Goal: Task Accomplishment & Management: Manage account settings

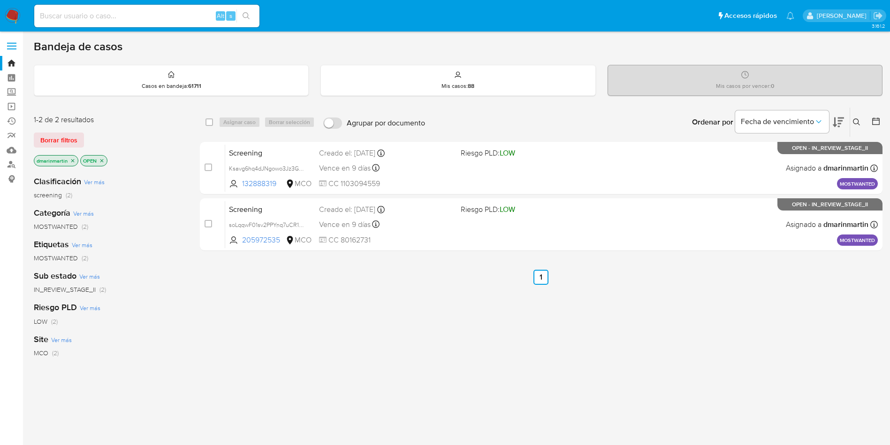
click at [401, 334] on div "select-all-cases-checkbox Asignar caso Borrar selección Agrupar por documento O…" at bounding box center [541, 319] width 683 height 425
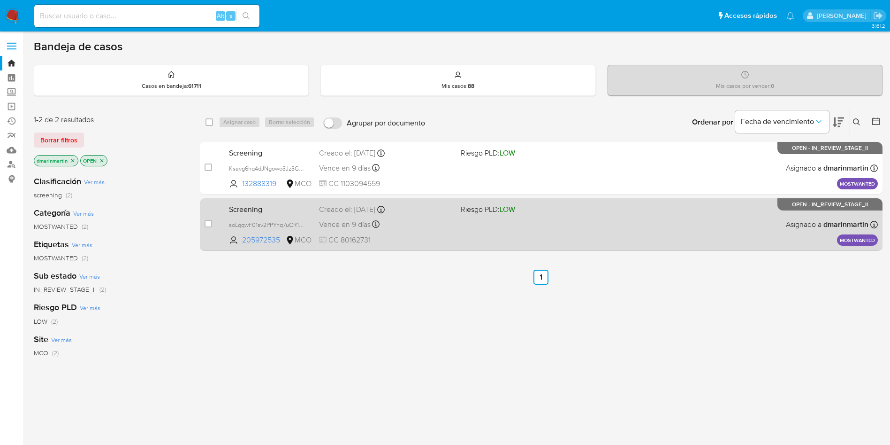
click at [406, 220] on div "Vence en 9 días Vence el 08/10/2025 05:05:52" at bounding box center [386, 224] width 134 height 13
click at [259, 240] on span "205972535" at bounding box center [263, 240] width 42 height 10
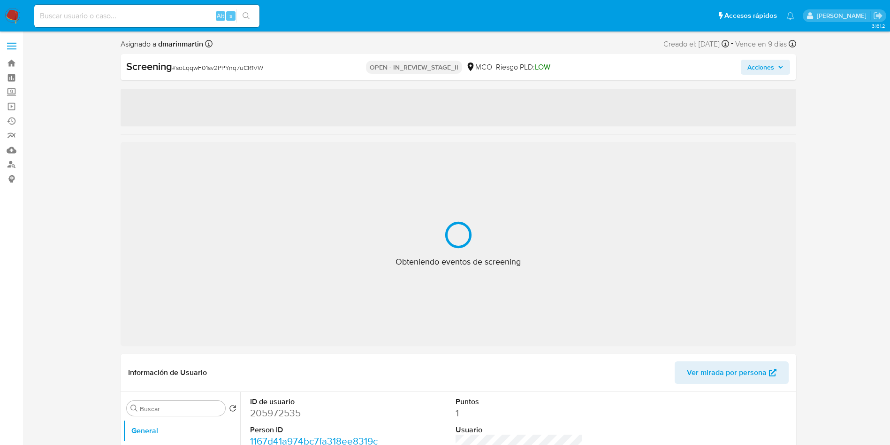
select select "10"
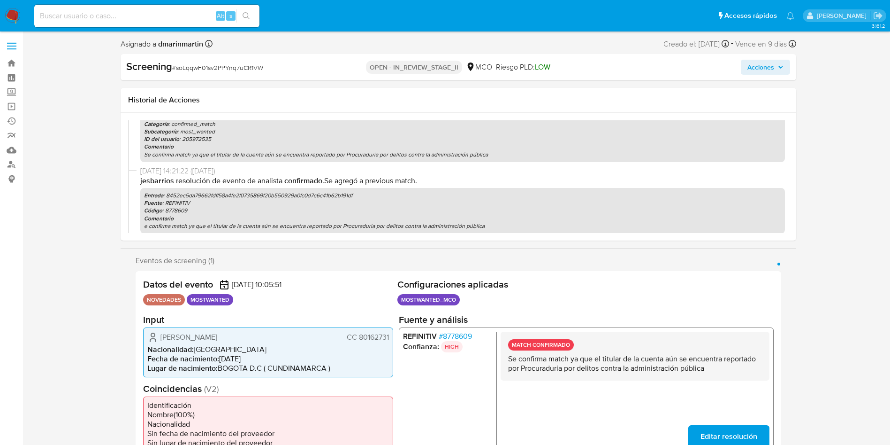
scroll to position [601, 0]
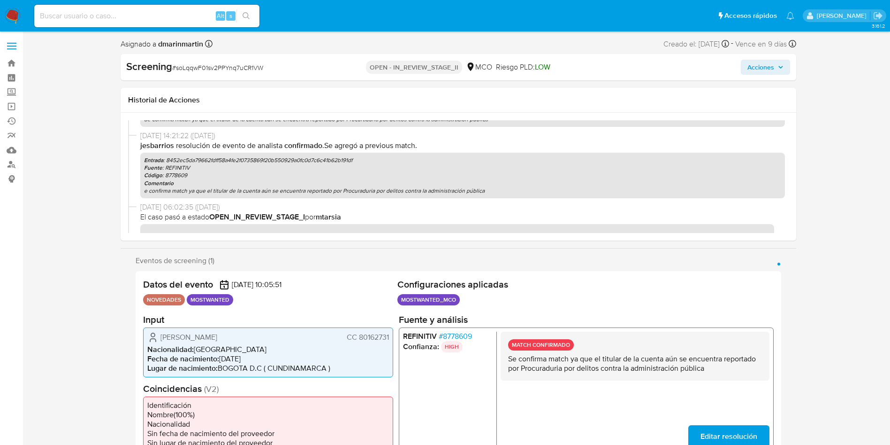
click at [320, 215] on span "El caso pasó a estado OPEN_IN_REVIEW_STAGE_I por mtarsia" at bounding box center [462, 217] width 645 height 10
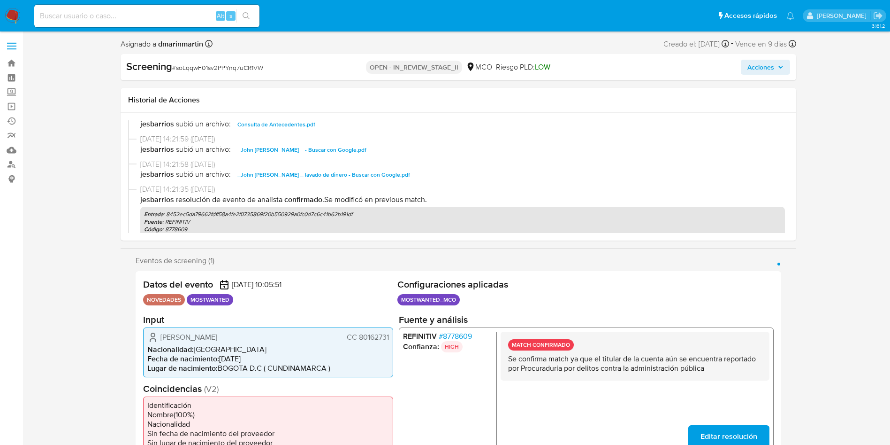
scroll to position [297, 0]
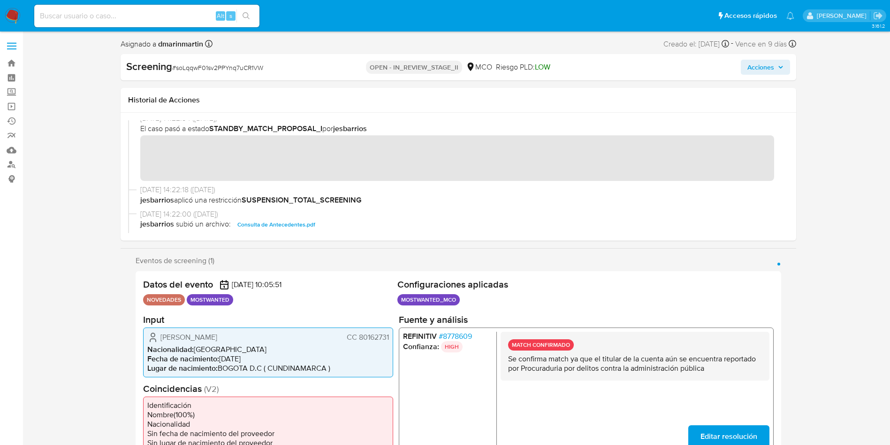
click at [771, 65] on span "Acciones" at bounding box center [761, 67] width 27 height 15
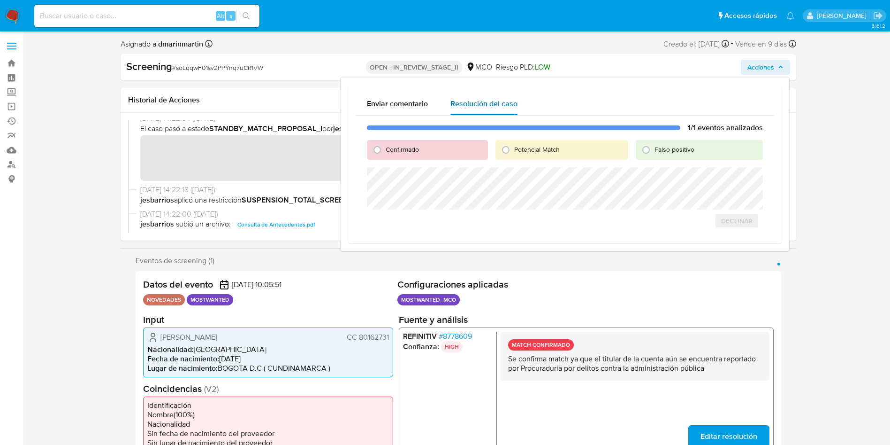
click at [481, 102] on span "Resolución del caso" at bounding box center [484, 103] width 67 height 11
click at [670, 150] on span "Falso positivo" at bounding box center [675, 149] width 40 height 9
click at [654, 150] on input "Falso positivo" at bounding box center [646, 149] width 15 height 15
radio input "true"
drag, startPoint x: 825, startPoint y: 159, endPoint x: 542, endPoint y: 280, distance: 307.7
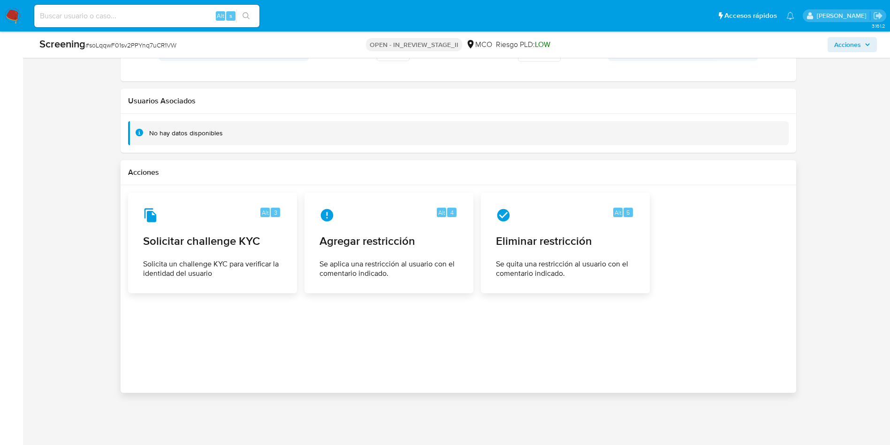
scroll to position [1318, 0]
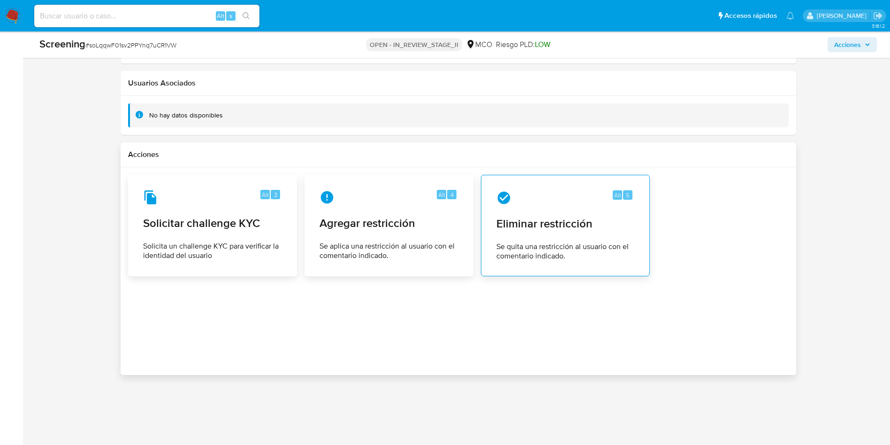
click at [538, 227] on span "Eliminar restricción" at bounding box center [566, 223] width 138 height 14
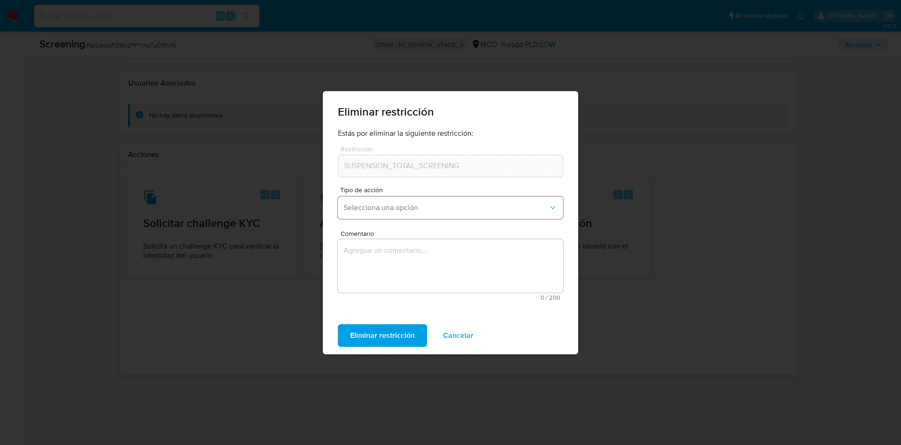
click at [462, 202] on button "Selecciona una opción" at bounding box center [450, 207] width 225 height 23
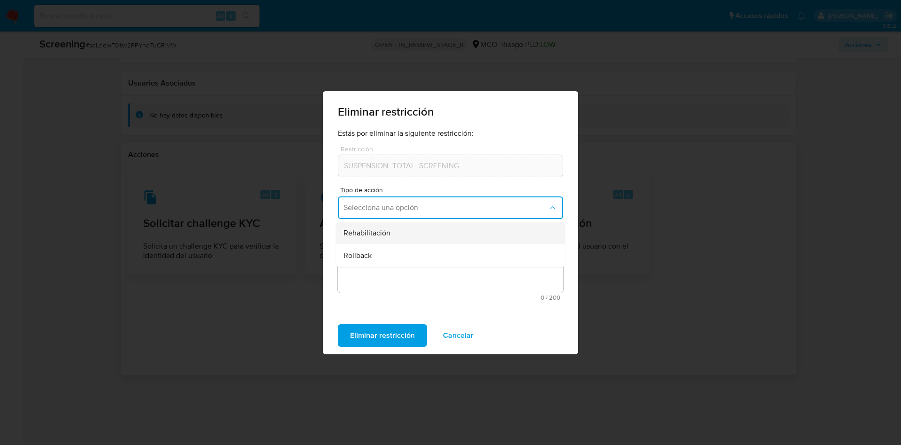
click at [386, 231] on span "Rehabilitación" at bounding box center [367, 232] width 47 height 9
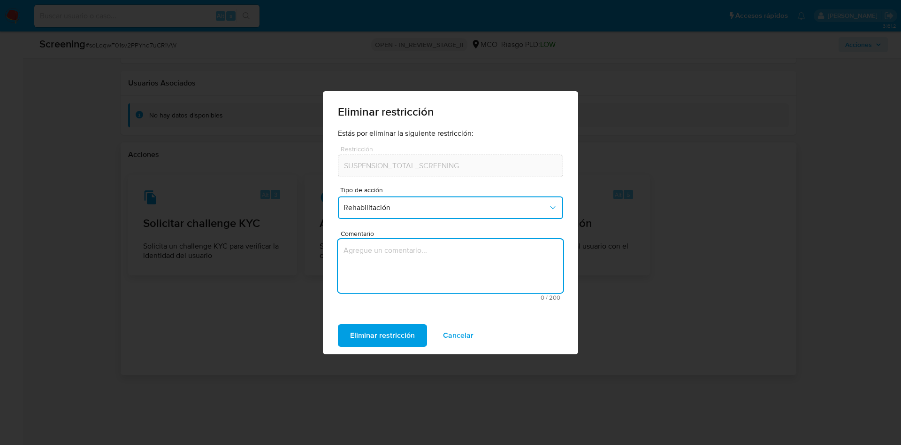
click at [410, 268] on textarea "Comentario" at bounding box center [450, 266] width 225 height 54
type textarea "Decisión AML"
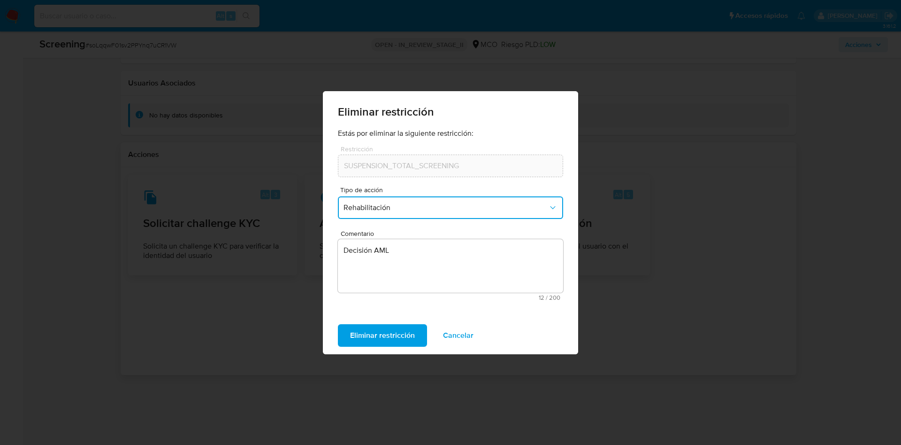
click at [338, 324] on button "Eliminar restricción" at bounding box center [382, 335] width 89 height 23
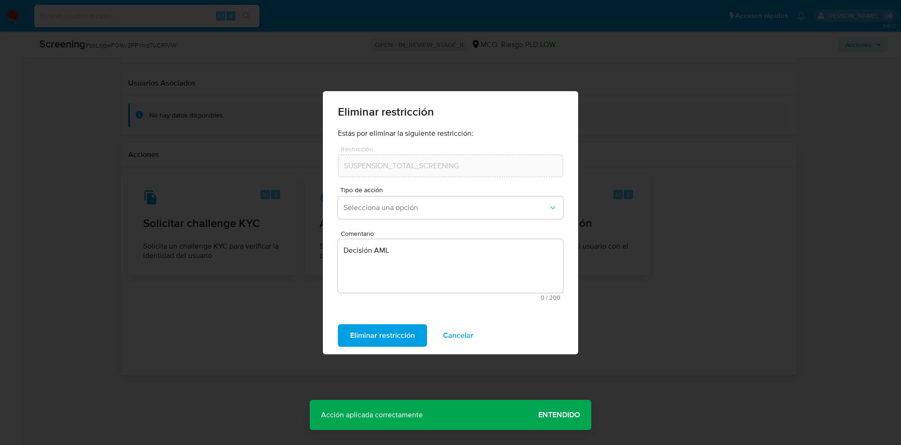
click at [657, 330] on div "Eliminar restricción Estás por eliminar la siguiente restricción: Restricción S…" at bounding box center [450, 222] width 901 height 445
drag, startPoint x: 556, startPoint y: 400, endPoint x: 570, endPoint y: 391, distance: 16.5
click at [557, 400] on div "Acción aplicada correctamente Acción aplicada correctamente Entendido" at bounding box center [451, 414] width 282 height 30
click at [370, 340] on span "Eliminar restricción" at bounding box center [382, 335] width 65 height 21
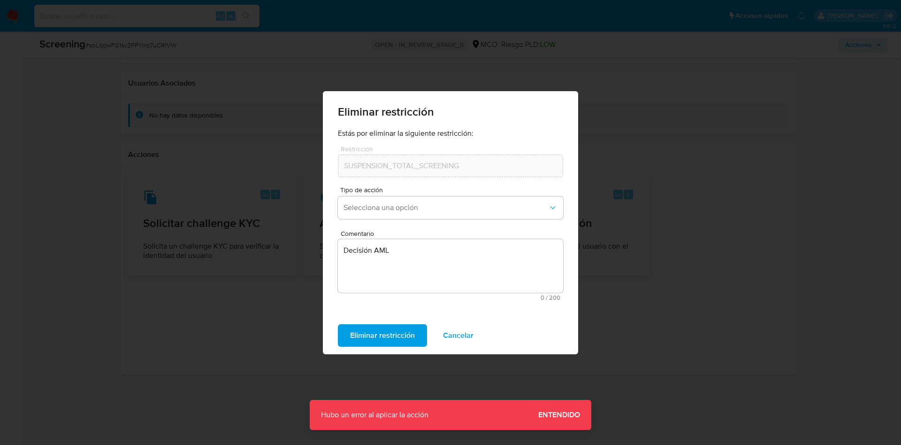
click at [461, 338] on span "Cancelar" at bounding box center [458, 335] width 31 height 21
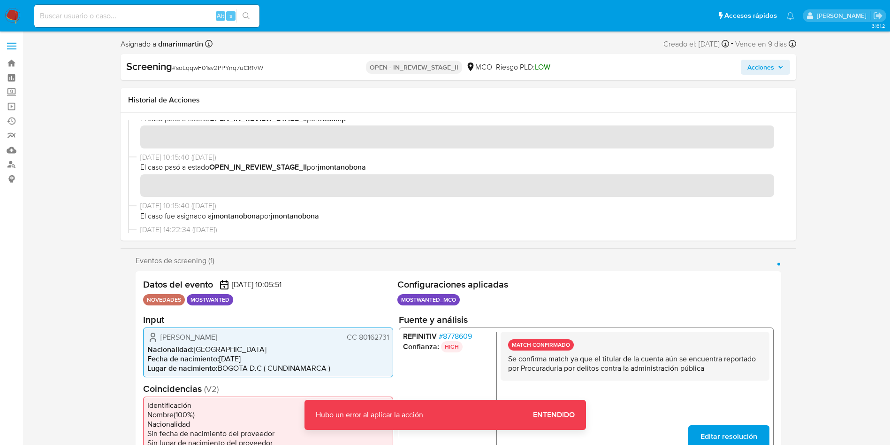
scroll to position [86, 0]
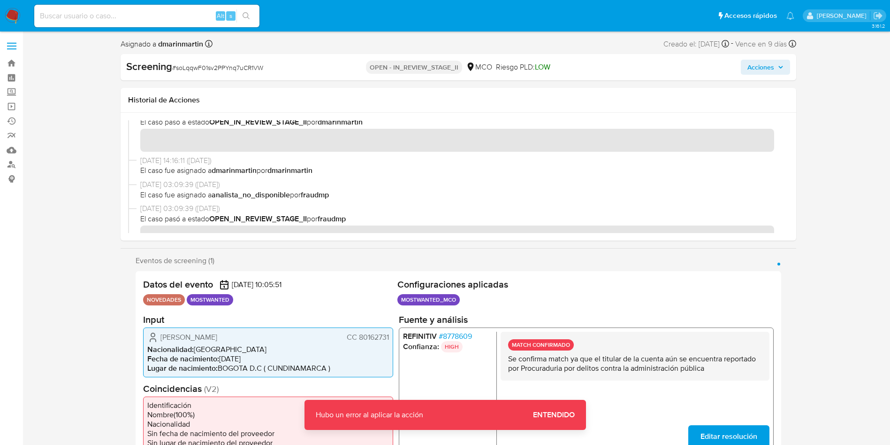
click at [754, 62] on span "Acciones" at bounding box center [761, 67] width 27 height 15
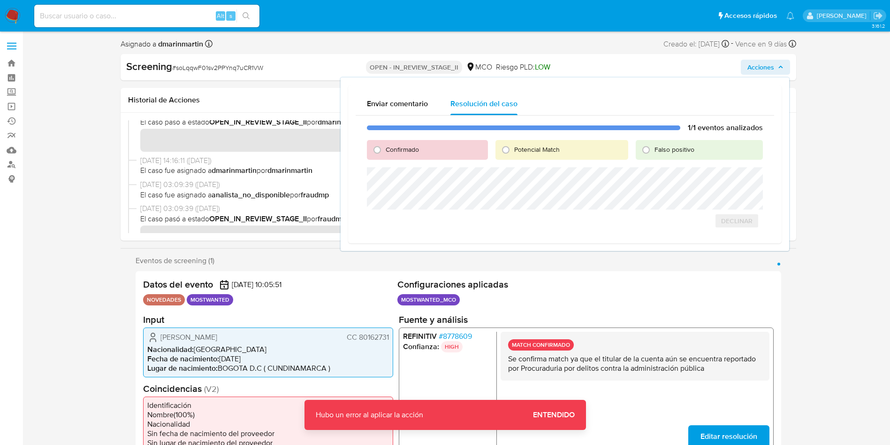
drag, startPoint x: 652, startPoint y: 138, endPoint x: 654, endPoint y: 159, distance: 20.7
click at [653, 144] on div "1/1 eventos analizados Confirmado Potencial Match Falso positivo Declinar" at bounding box center [565, 175] width 419 height 120
drag, startPoint x: 654, startPoint y: 159, endPoint x: 648, endPoint y: 165, distance: 9.0
click at [650, 162] on div "1/1 eventos analizados Confirmado Potencial Match Falso positivo Declinar" at bounding box center [565, 175] width 419 height 120
drag, startPoint x: 657, startPoint y: 155, endPoint x: 659, endPoint y: 149, distance: 6.3
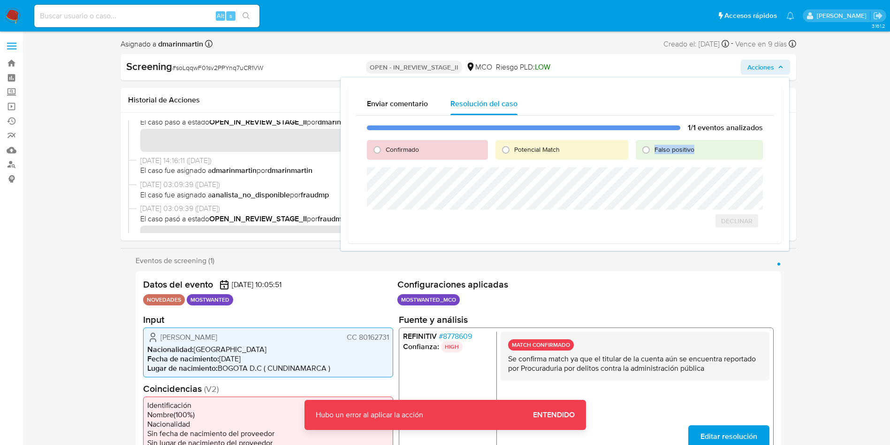
click at [657, 154] on div "Falso positivo" at bounding box center [699, 150] width 127 height 20
click at [660, 146] on span "Falso positivo" at bounding box center [675, 149] width 40 height 9
click at [654, 146] on input "Falso positivo" at bounding box center [646, 149] width 15 height 15
radio input "true"
click at [735, 231] on span "Cerrar Caso" at bounding box center [730, 230] width 45 height 13
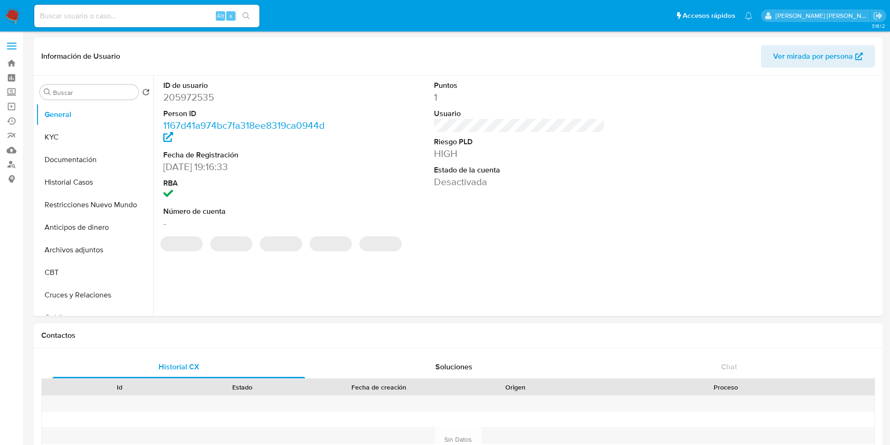
select select "10"
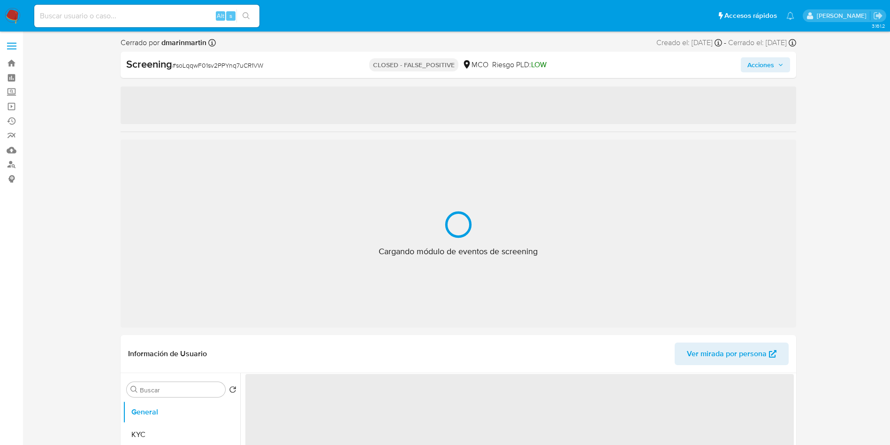
select select "10"
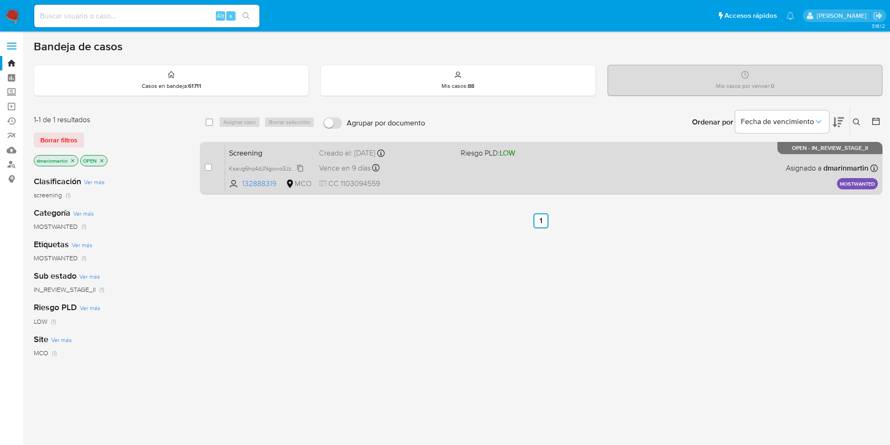
click at [301, 166] on span "Ksavg6hq4dJNgowo3Jz3GjOd" at bounding box center [268, 167] width 79 height 10
click at [504, 178] on div "Screening Ksavg6hq4dJNgowo3Jz3GjOd Copiado Copiado 132888319 MCO Riesgo PLD: LO…" at bounding box center [551, 167] width 653 height 47
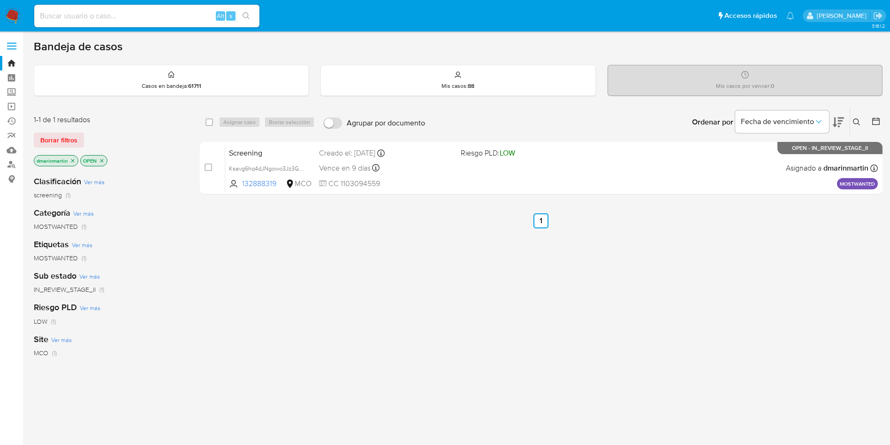
click at [854, 123] on icon at bounding box center [857, 122] width 8 height 8
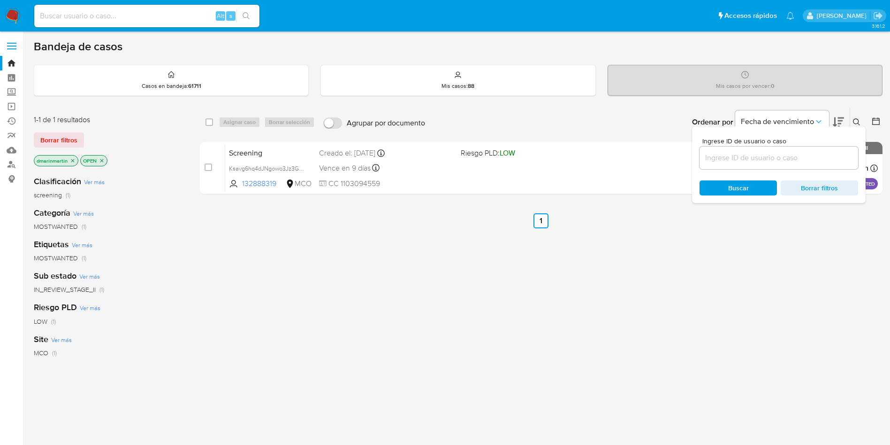
click at [776, 161] on input at bounding box center [779, 158] width 159 height 12
type input "fTxzccJbBgbUtxP2JwSJnQFU"
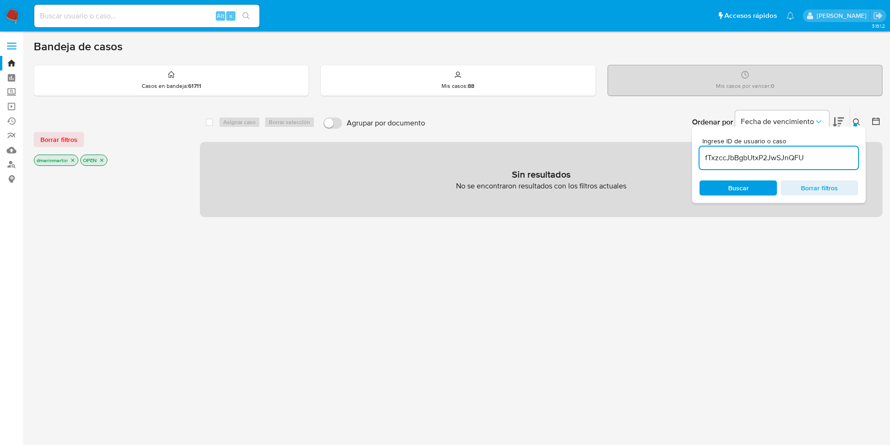
click at [72, 159] on icon "close-filter" at bounding box center [73, 160] width 6 height 6
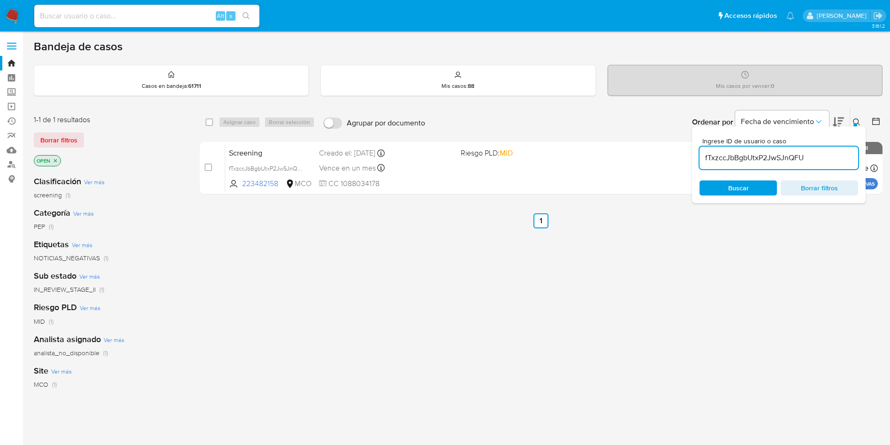
drag, startPoint x: 166, startPoint y: 2, endPoint x: 161, endPoint y: 10, distance: 9.4
click at [163, 6] on div "Alt s" at bounding box center [146, 16] width 225 height 26
click at [156, 20] on input at bounding box center [146, 16] width 225 height 12
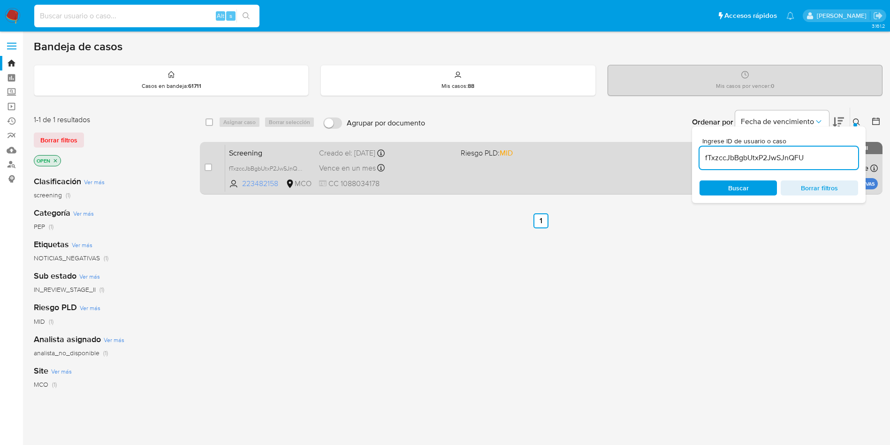
drag, startPoint x: 485, startPoint y: 316, endPoint x: 310, endPoint y: 183, distance: 220.3
click at [483, 314] on div "select-all-cases-checkbox Asignar caso Borrar selección Agrupar por documento O…" at bounding box center [541, 319] width 683 height 425
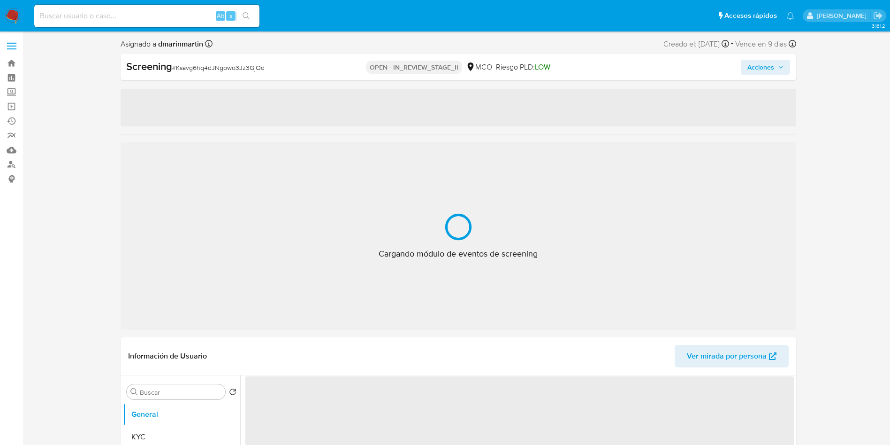
select select "10"
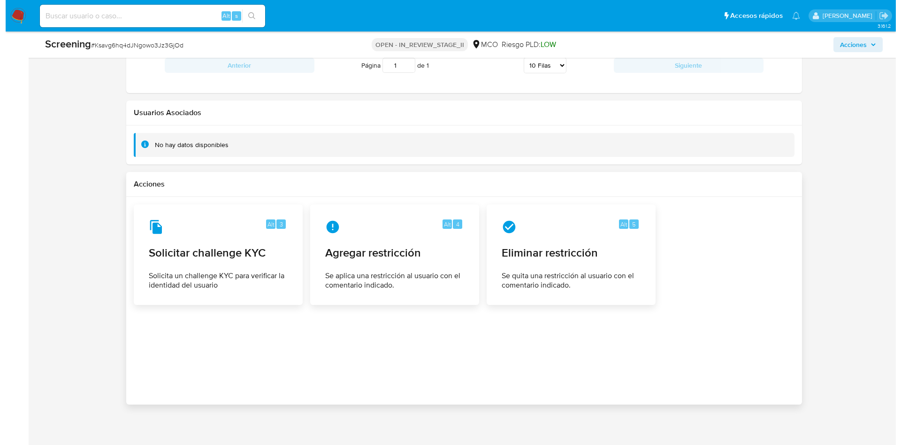
scroll to position [1318, 0]
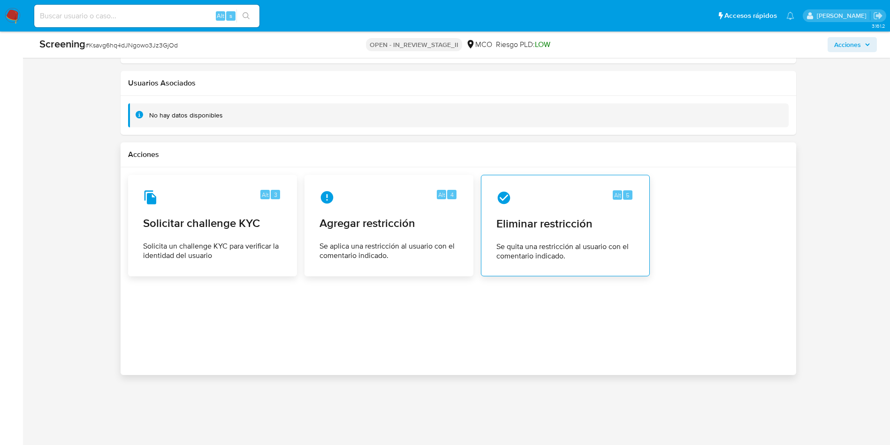
click at [534, 243] on span "Se quita una restricción al usuario con el comentario indicado." at bounding box center [566, 251] width 138 height 19
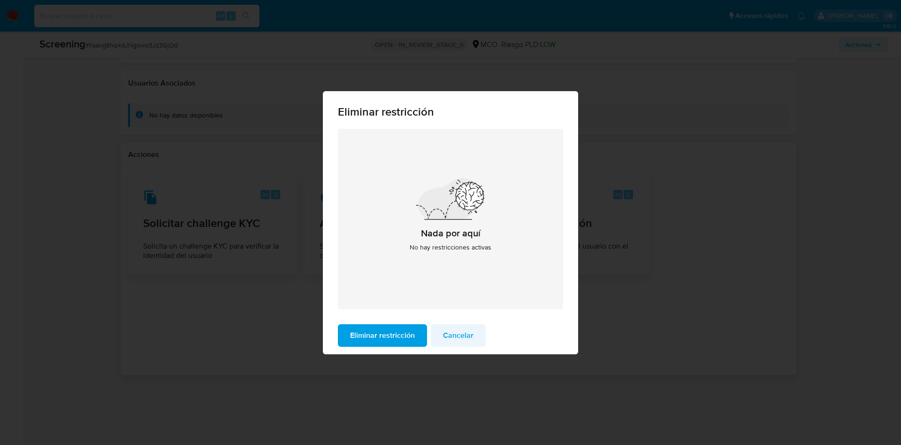
click at [460, 334] on span "Cancelar" at bounding box center [458, 335] width 31 height 21
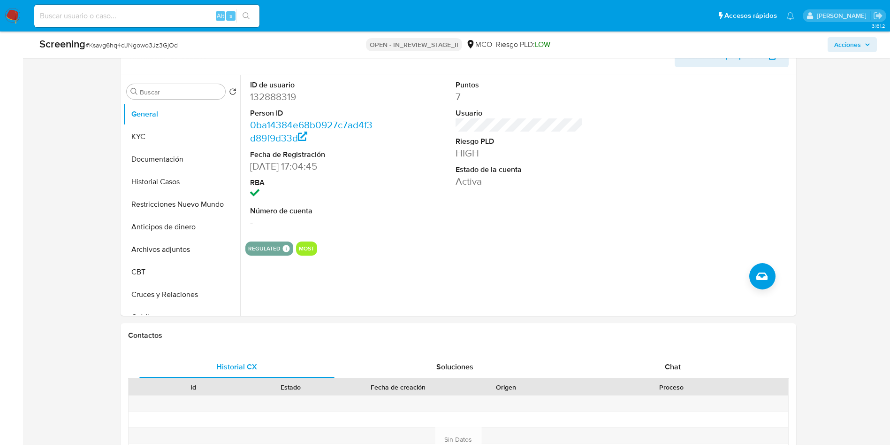
scroll to position [0, 0]
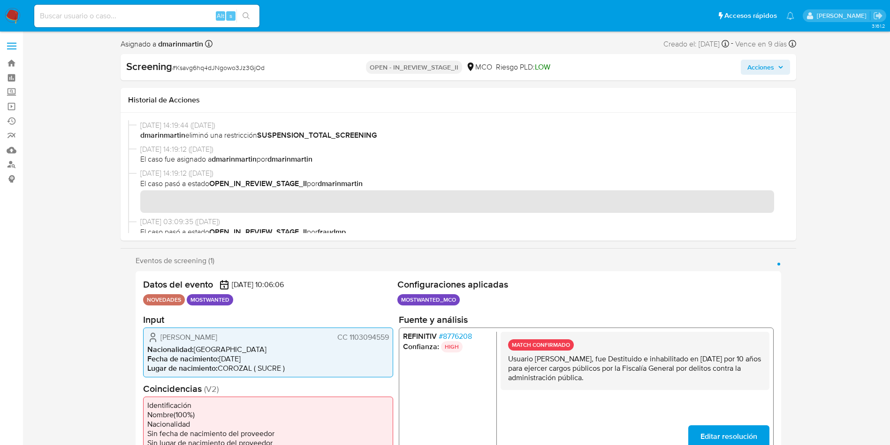
click at [760, 63] on span "Acciones" at bounding box center [761, 67] width 27 height 15
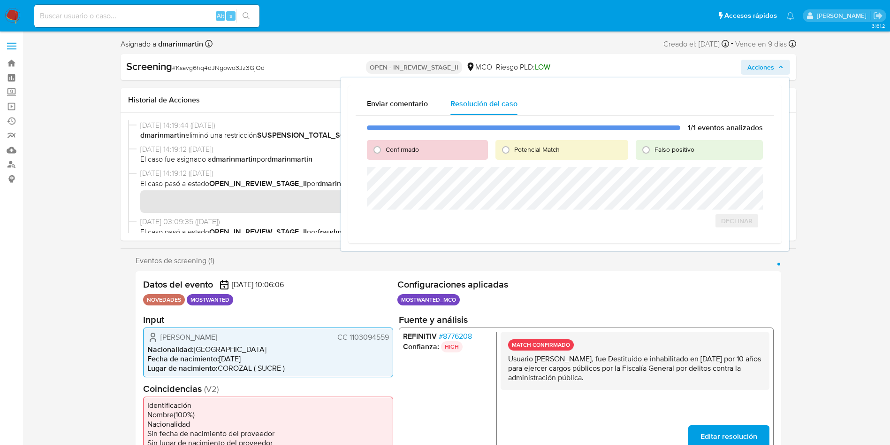
drag, startPoint x: 666, startPoint y: 143, endPoint x: 667, endPoint y: 155, distance: 12.3
click at [666, 144] on div "Falso positivo" at bounding box center [699, 150] width 127 height 20
click at [668, 155] on div "Falso positivo" at bounding box center [699, 150] width 127 height 20
click at [672, 147] on span "Falso positivo" at bounding box center [675, 149] width 40 height 9
click at [654, 147] on input "Falso positivo" at bounding box center [646, 149] width 15 height 15
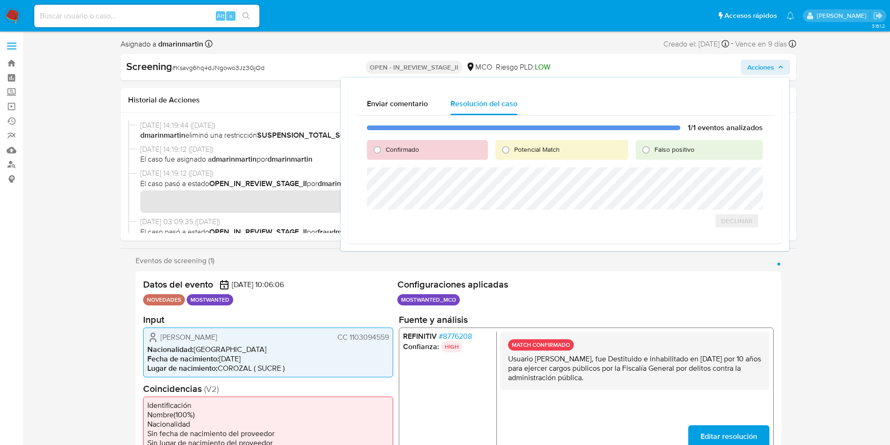
radio input "true"
click at [720, 227] on span "Cerrar Caso" at bounding box center [730, 230] width 45 height 13
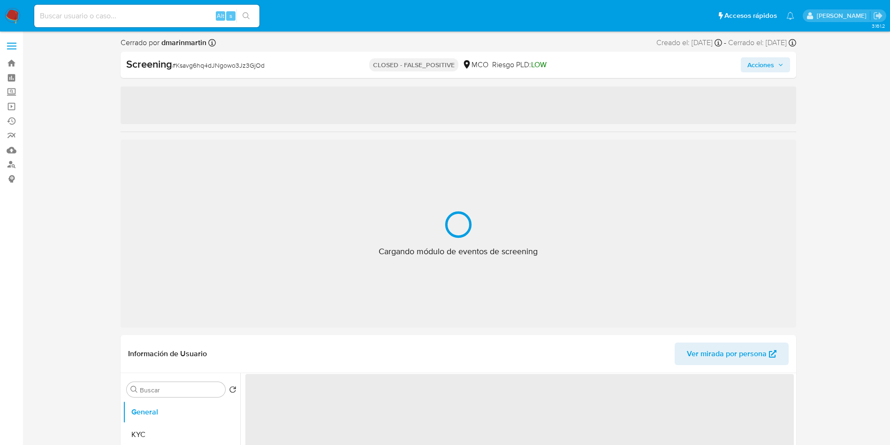
select select "10"
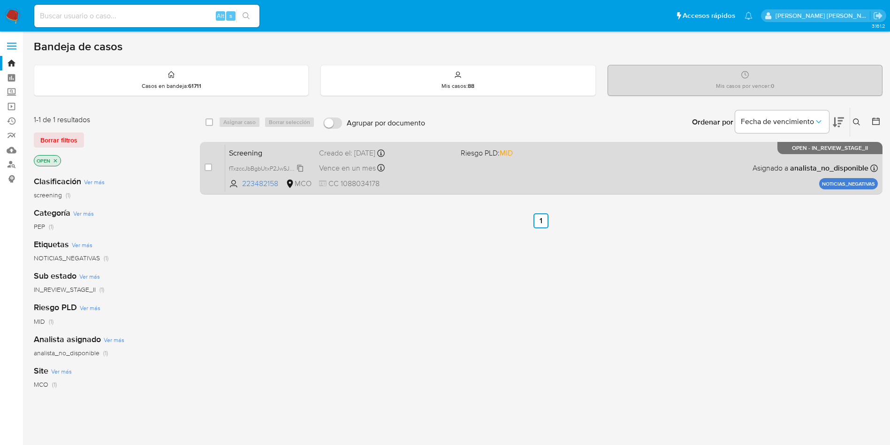
click at [297, 166] on span "fTxzccJbBgbUtxP2JwSJnQFU" at bounding box center [267, 167] width 76 height 10
click at [471, 172] on div "Screening fTxzccJbBgbUtxP2JwSJnQFU 223482158 MCO Riesgo PLD: MID Creado el: 08/…" at bounding box center [551, 167] width 653 height 47
click at [207, 166] on input "checkbox" at bounding box center [209, 167] width 8 height 8
checkbox input "true"
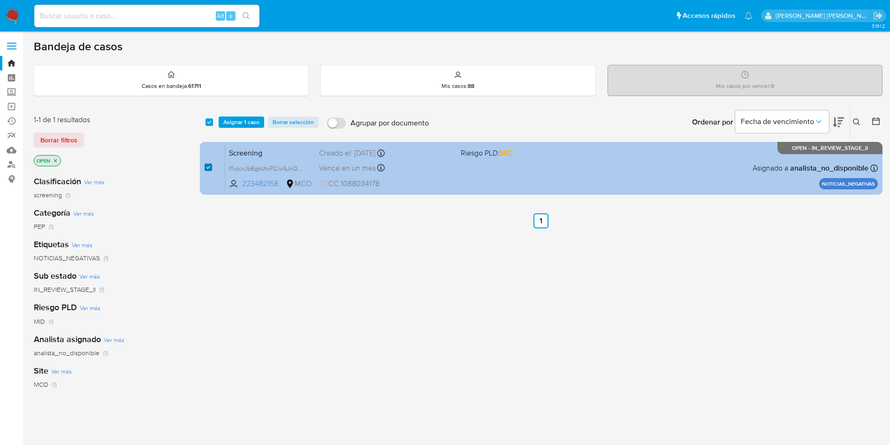
checkbox input "true"
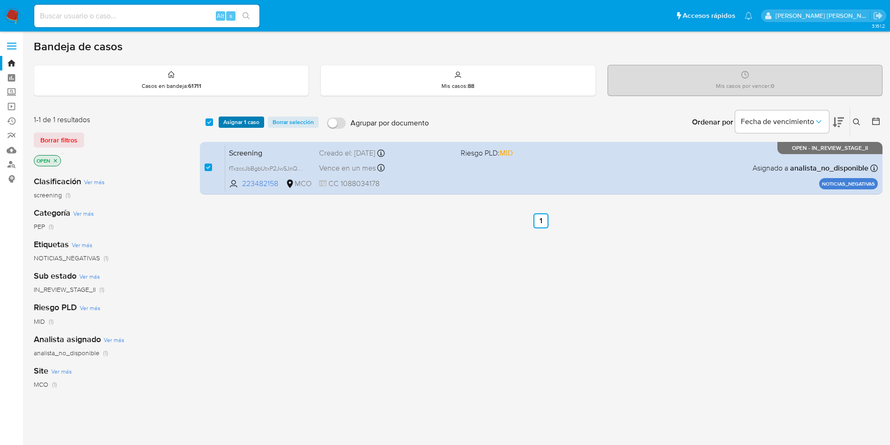
click at [239, 122] on span "Asignar 1 caso" at bounding box center [241, 121] width 36 height 9
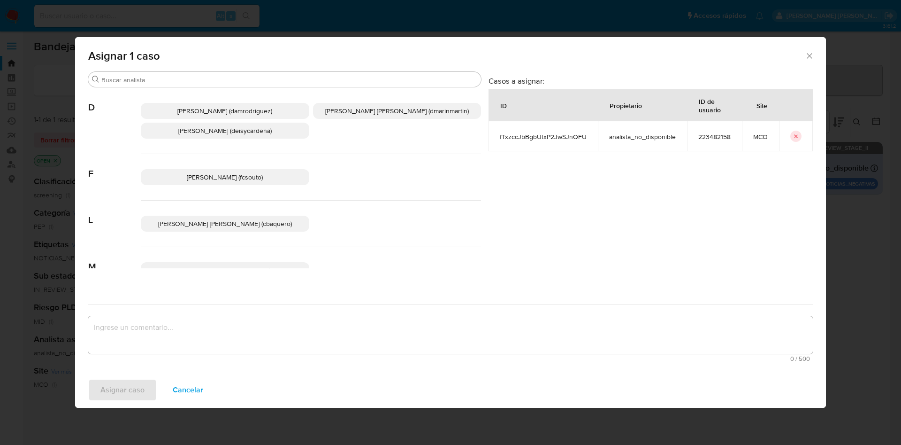
click at [441, 114] on span "David Esteban Marin Martinez (dmarinmartin)" at bounding box center [397, 110] width 144 height 9
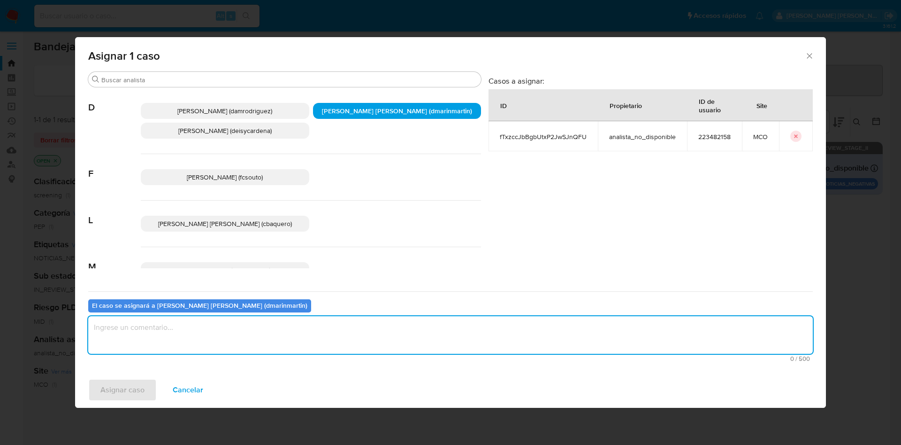
click at [408, 343] on textarea "assign-modal" at bounding box center [450, 335] width 725 height 38
type textarea "c"
type textarea "Cierre nvl 2"
click at [88, 378] on button "Asignar caso" at bounding box center [122, 389] width 69 height 23
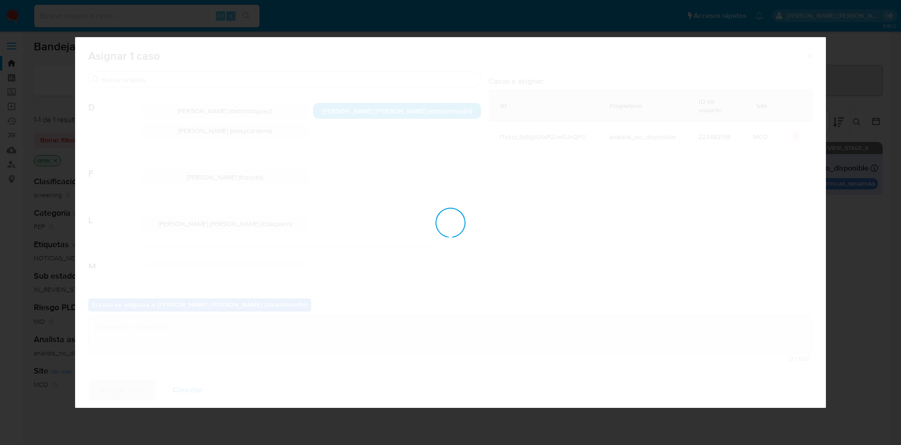
checkbox input "false"
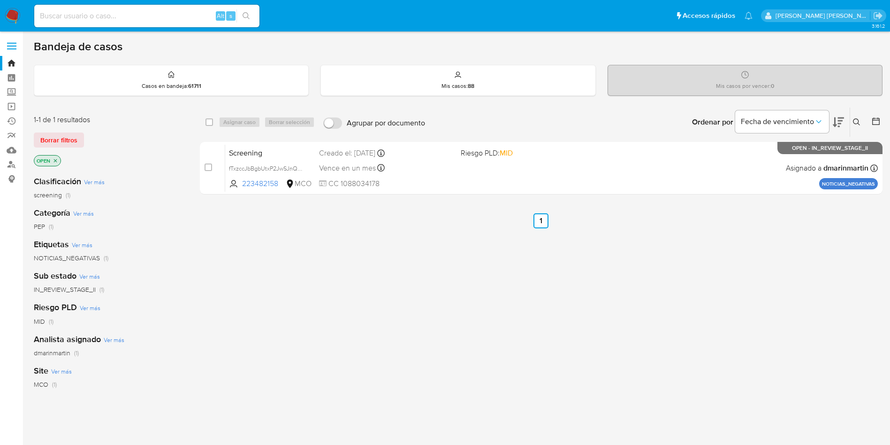
drag, startPoint x: 133, startPoint y: 23, endPoint x: 136, endPoint y: 13, distance: 11.0
click at [134, 21] on div "Alt s" at bounding box center [146, 16] width 225 height 23
click at [136, 12] on input at bounding box center [146, 16] width 225 height 12
paste input "530971322"
type input "530971322"
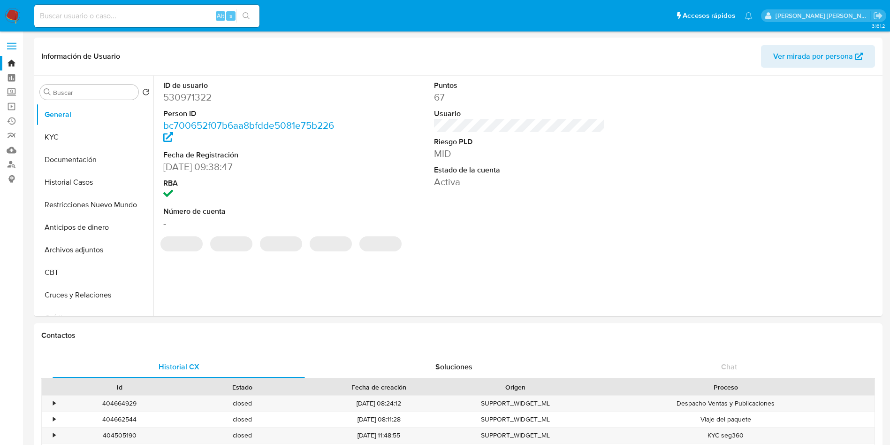
select select "10"
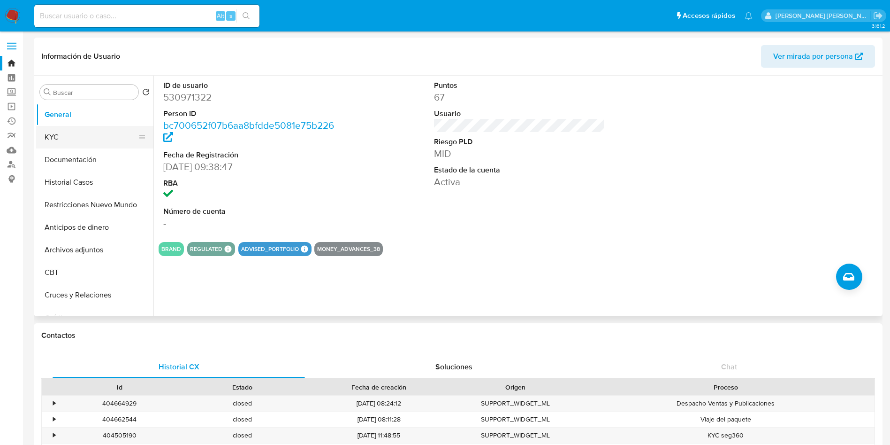
click at [73, 143] on button "KYC" at bounding box center [91, 137] width 110 height 23
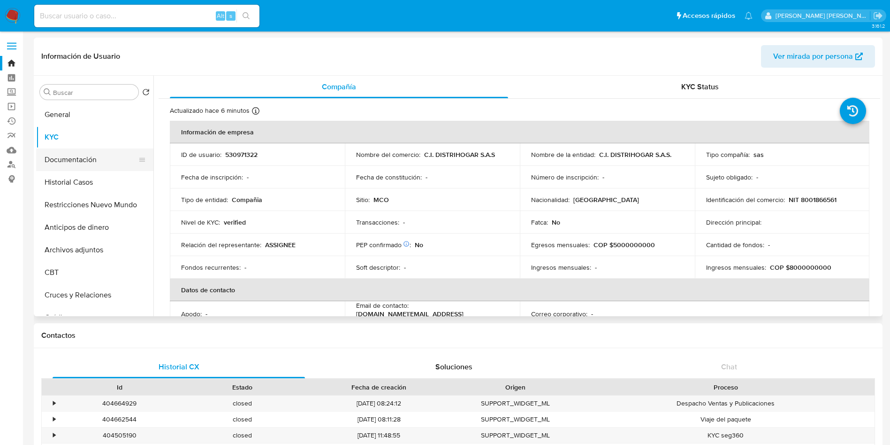
click at [66, 158] on button "Documentación" at bounding box center [91, 159] width 110 height 23
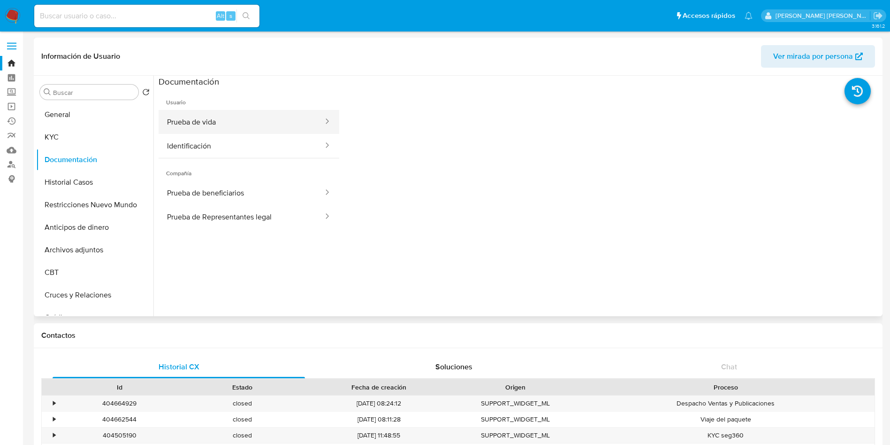
click at [194, 123] on button "Prueba de vida" at bounding box center [242, 122] width 166 height 24
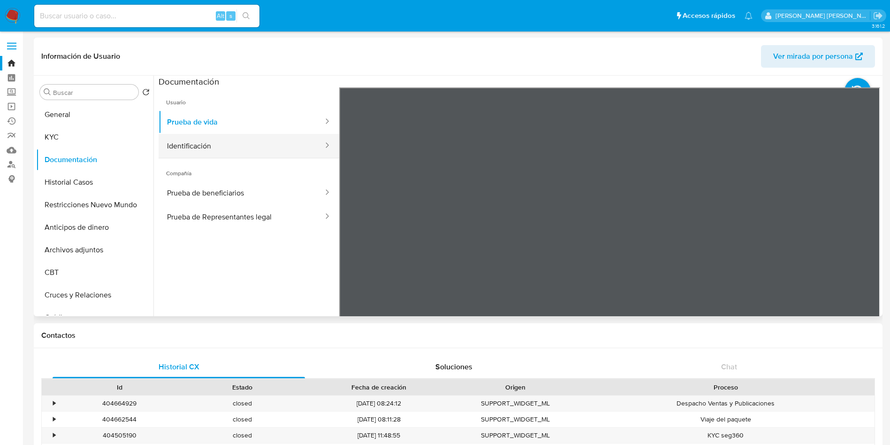
click at [188, 134] on button "Identificación" at bounding box center [242, 146] width 166 height 24
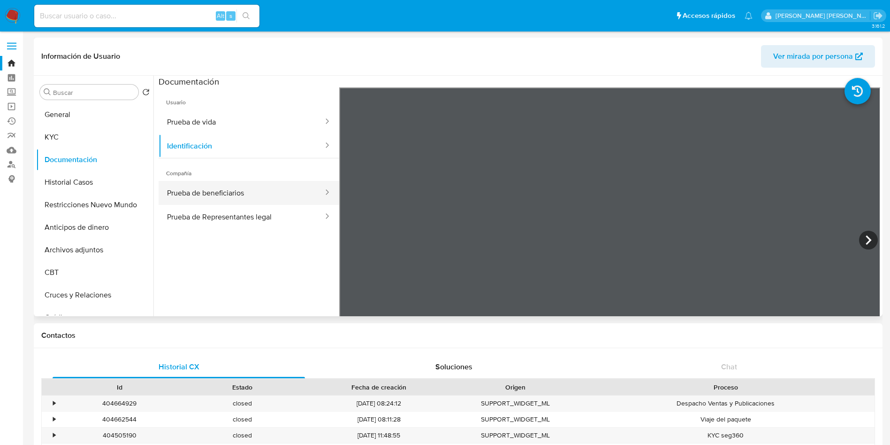
click at [202, 190] on button "Prueba de beneficiarios" at bounding box center [242, 193] width 166 height 24
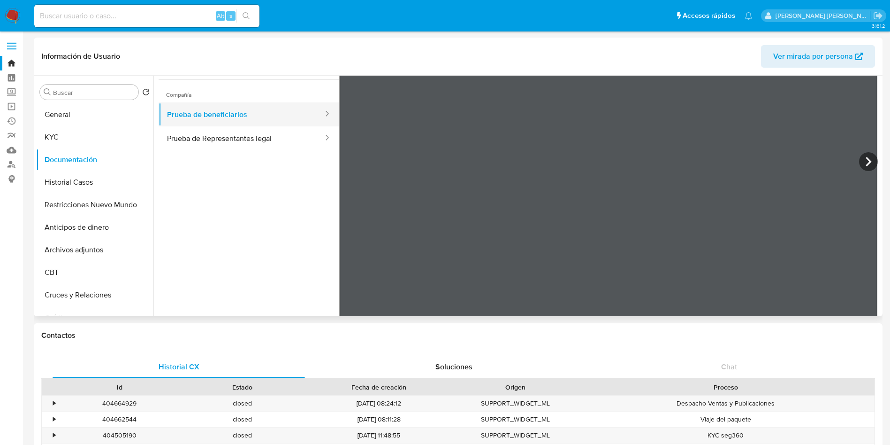
scroll to position [82, 0]
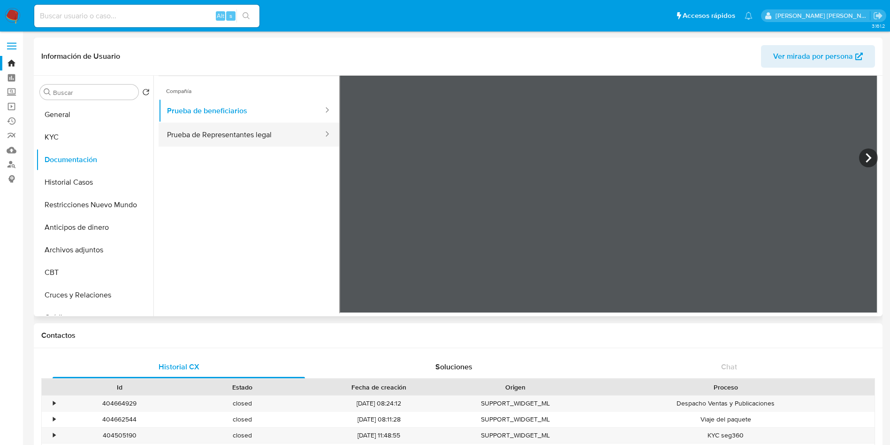
click at [189, 130] on button "Prueba de Representantes legal" at bounding box center [242, 135] width 166 height 24
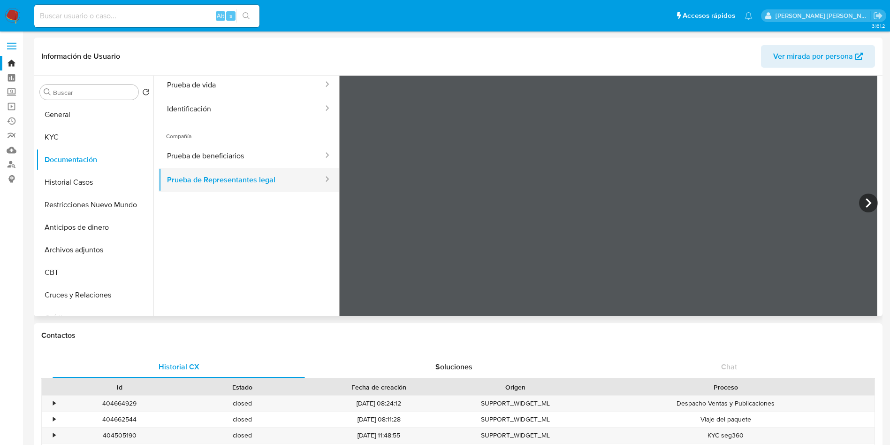
scroll to position [0, 0]
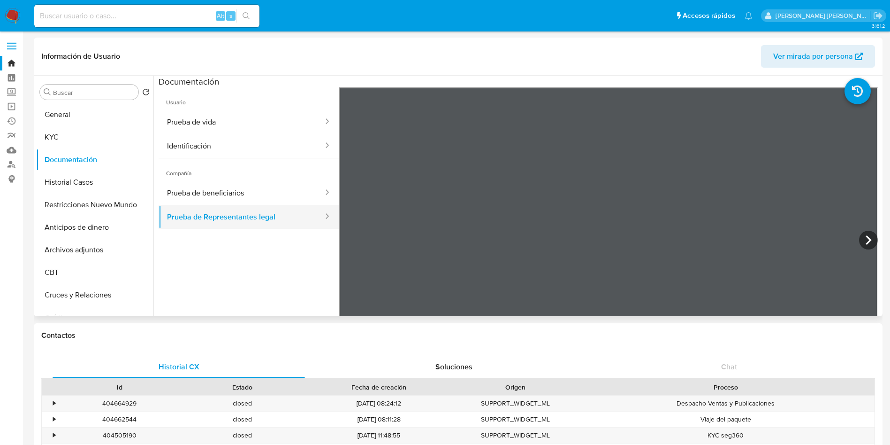
click at [322, 213] on icon at bounding box center [326, 215] width 9 height 9
click at [272, 185] on button "Prueba de beneficiarios" at bounding box center [242, 193] width 166 height 24
click at [270, 217] on button "Prueba de Representantes legal" at bounding box center [242, 217] width 166 height 24
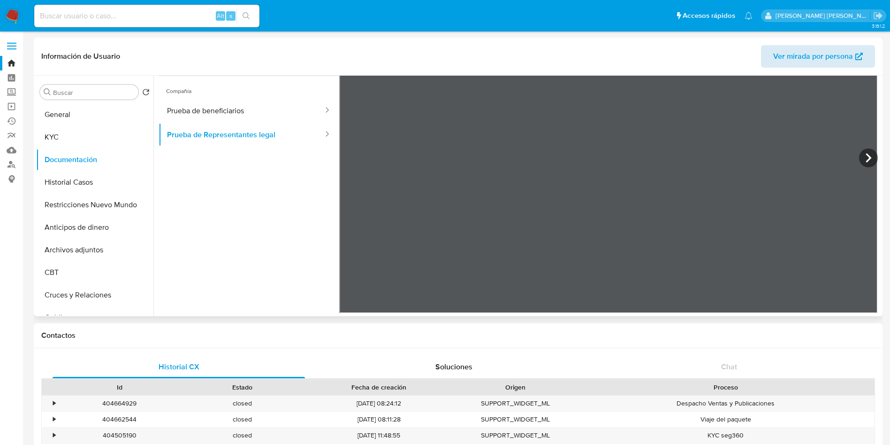
drag, startPoint x: 827, startPoint y: 71, endPoint x: 828, endPoint y: 61, distance: 10.0
click at [827, 67] on div "Información de Usuario Ver mirada por persona" at bounding box center [458, 57] width 849 height 38
click at [828, 61] on span "Ver mirada por persona" at bounding box center [814, 56] width 80 height 23
click at [148, 11] on input at bounding box center [146, 16] width 225 height 12
paste input "2592634406"
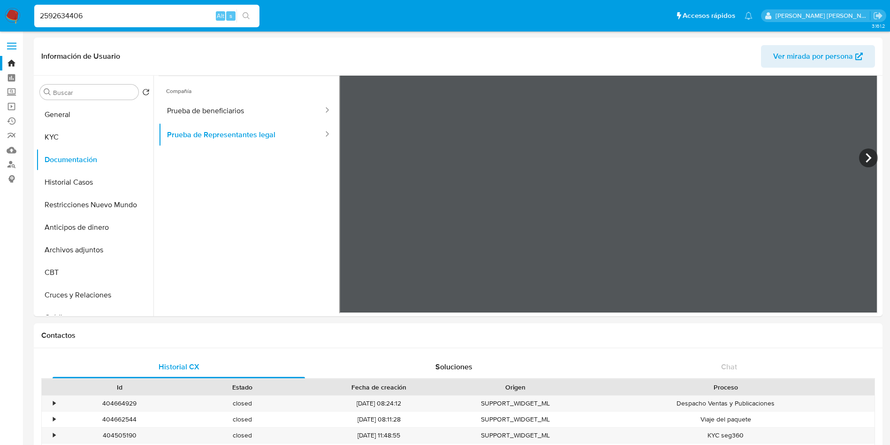
type input "2592634406"
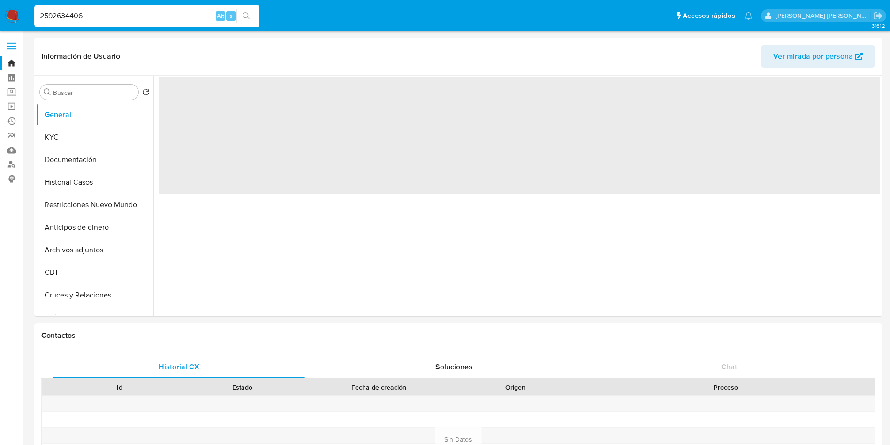
select select "10"
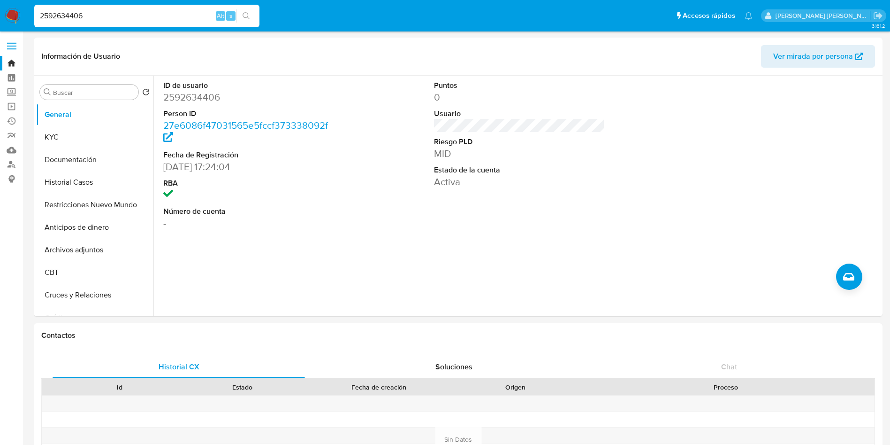
click at [147, 16] on input "2592634406" at bounding box center [146, 16] width 225 height 12
click at [146, 15] on input "2592634406" at bounding box center [146, 16] width 225 height 12
paste input "530971322"
type input "530971322"
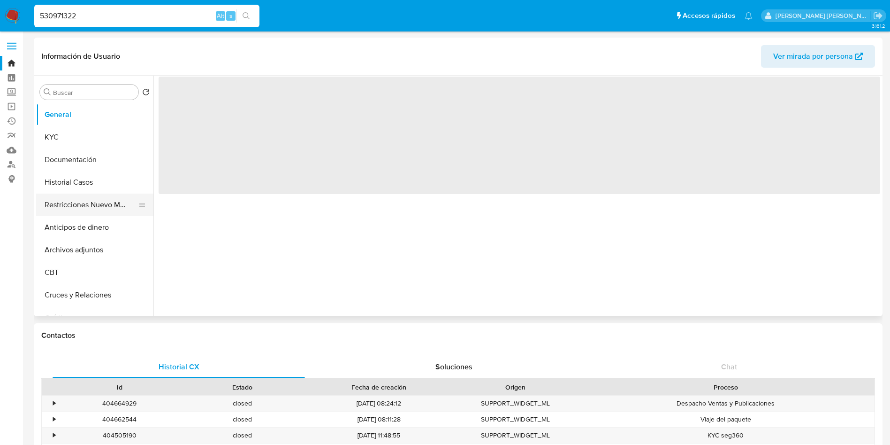
select select "10"
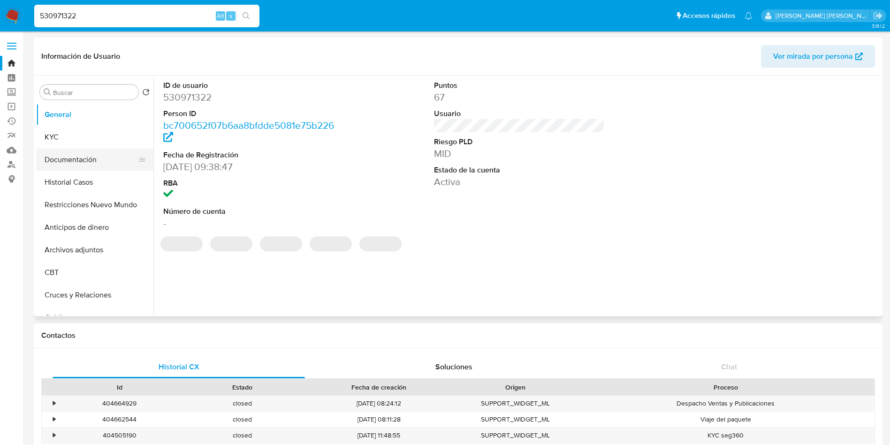
click at [83, 155] on button "Documentación" at bounding box center [91, 159] width 110 height 23
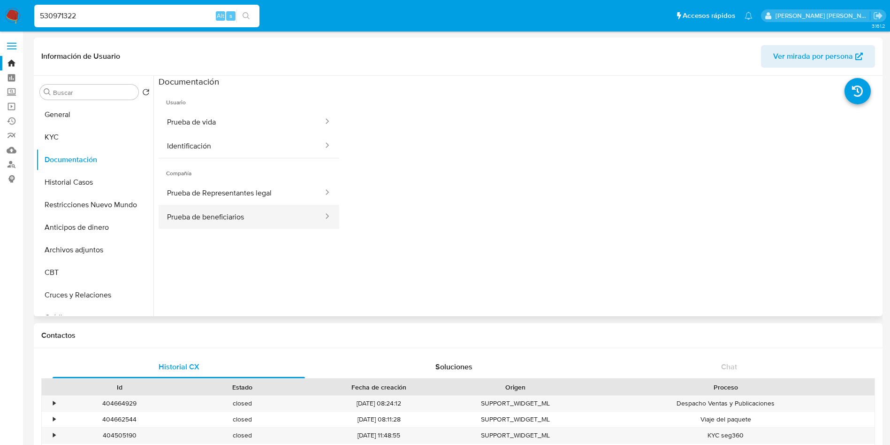
click at [237, 221] on button "Prueba de beneficiarios" at bounding box center [242, 217] width 166 height 24
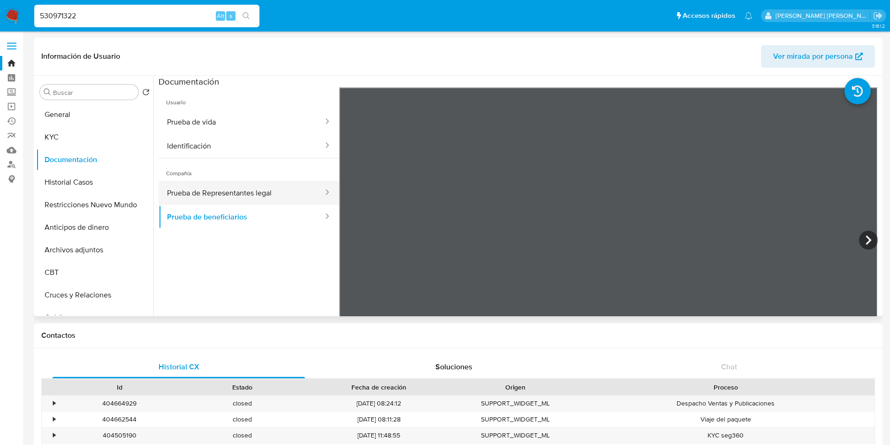
click at [261, 194] on button "Prueba de Representantes legal" at bounding box center [242, 193] width 166 height 24
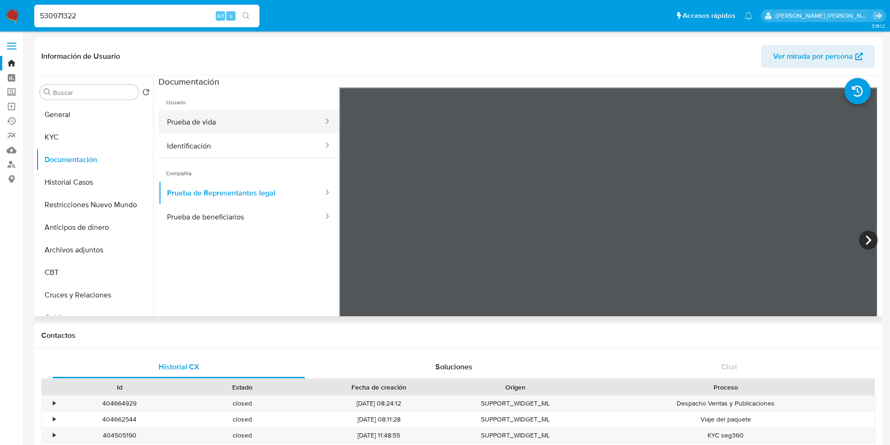
click at [196, 120] on button "Prueba de vida" at bounding box center [242, 122] width 166 height 24
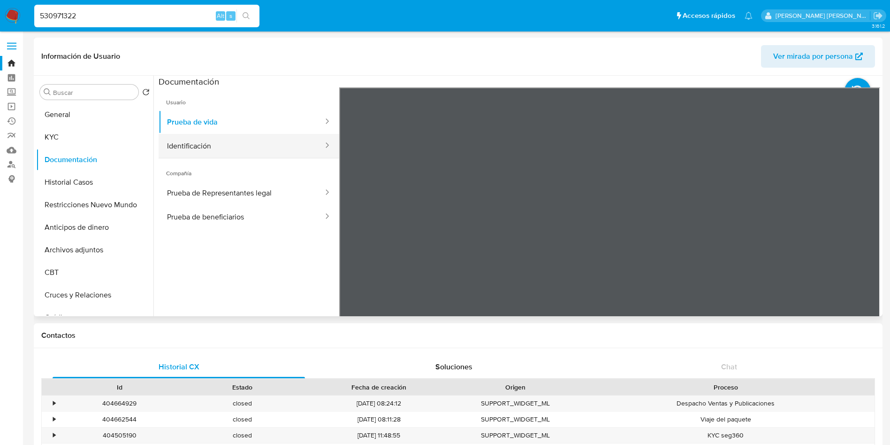
click at [268, 143] on button "Identificación" at bounding box center [242, 146] width 166 height 24
click at [859, 243] on icon at bounding box center [868, 239] width 19 height 19
click at [86, 21] on input "530971322" at bounding box center [146, 16] width 225 height 12
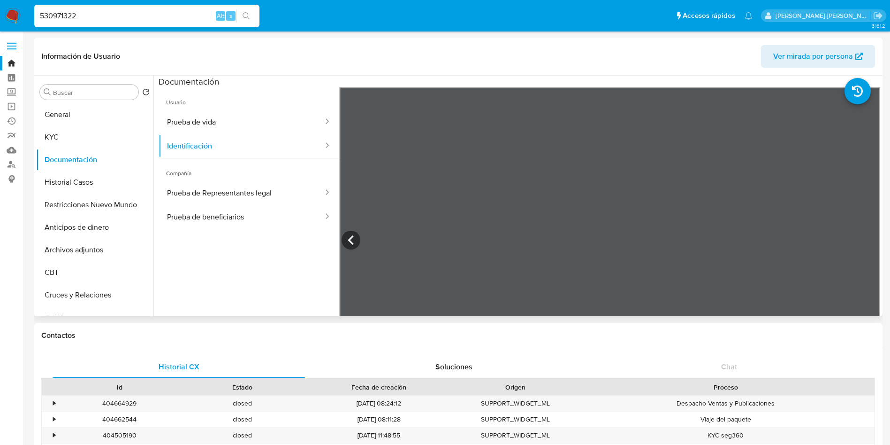
paste input "2592634406"
type input "2592634406"
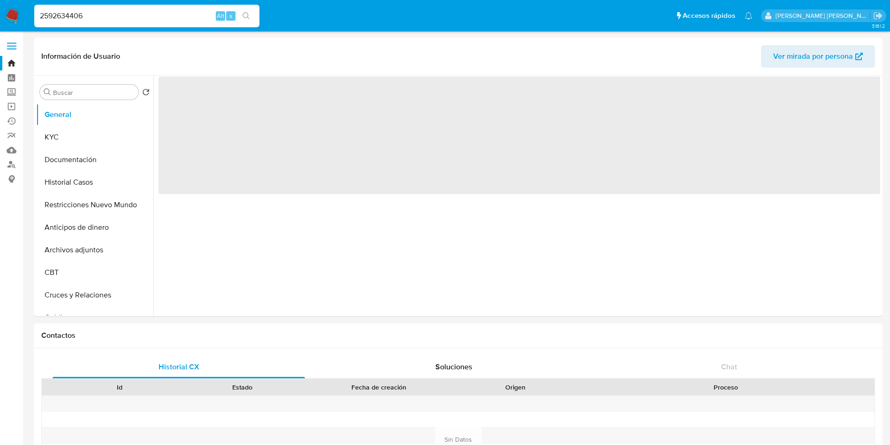
select select "10"
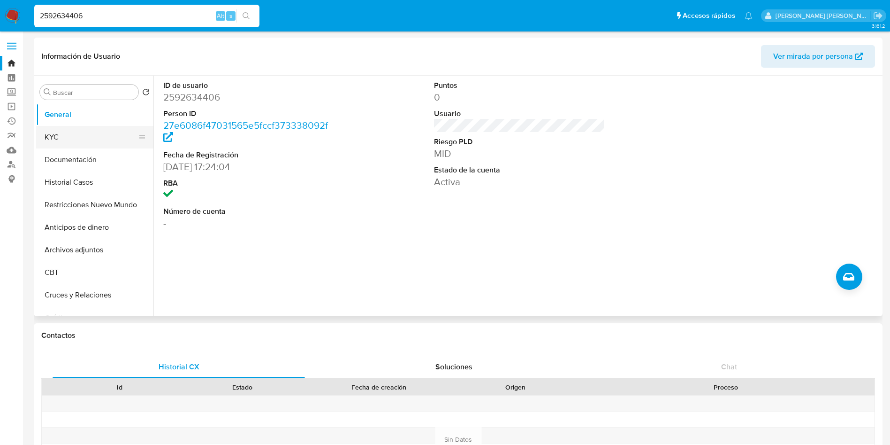
click at [83, 131] on button "KYC" at bounding box center [91, 137] width 110 height 23
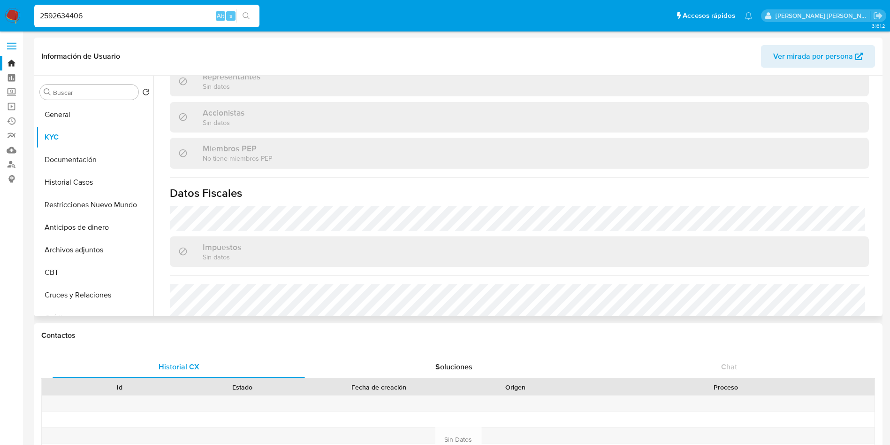
scroll to position [607, 0]
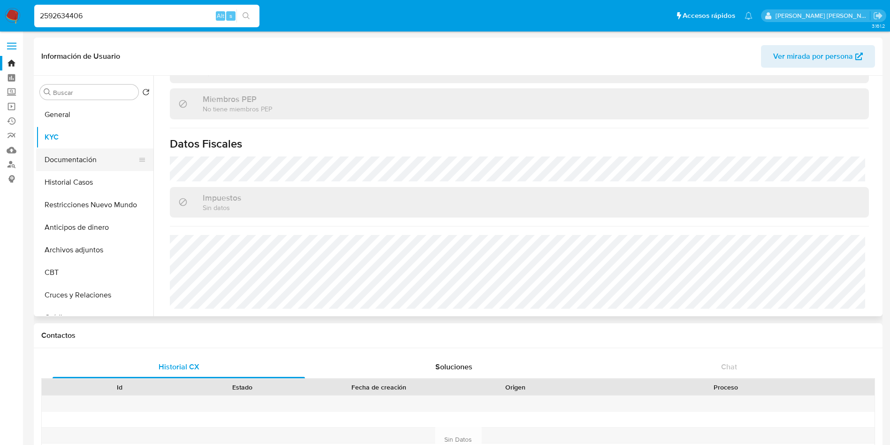
click at [52, 164] on button "Documentación" at bounding box center [91, 159] width 110 height 23
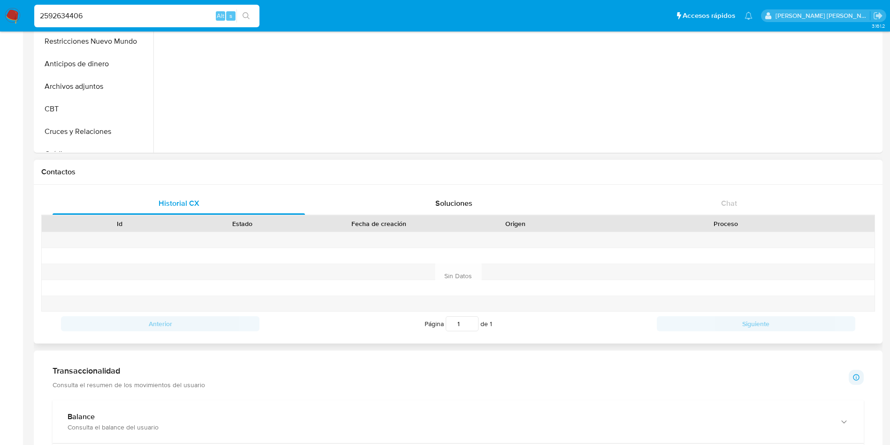
scroll to position [0, 0]
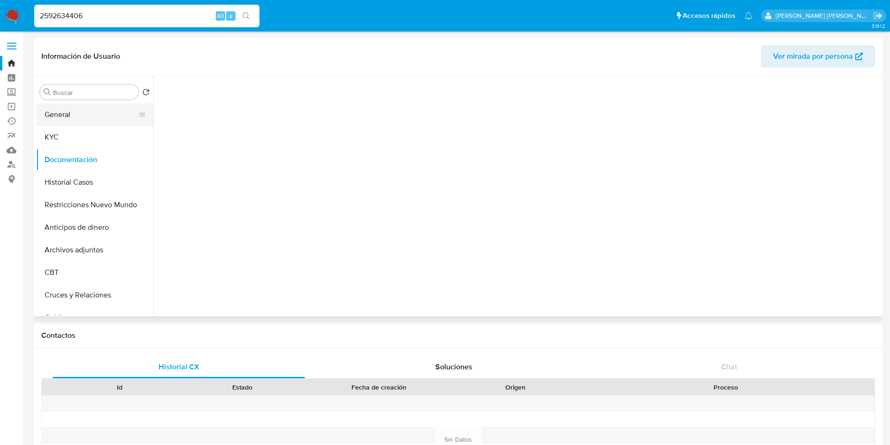
click at [69, 104] on button "General" at bounding box center [91, 114] width 110 height 23
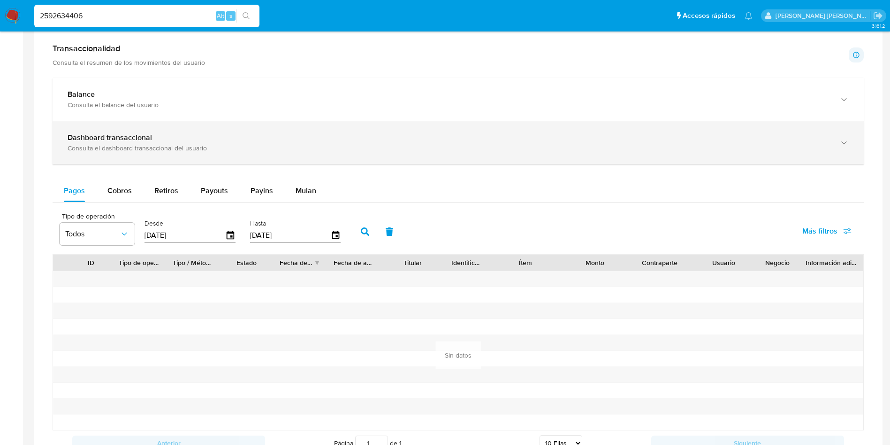
scroll to position [422, 0]
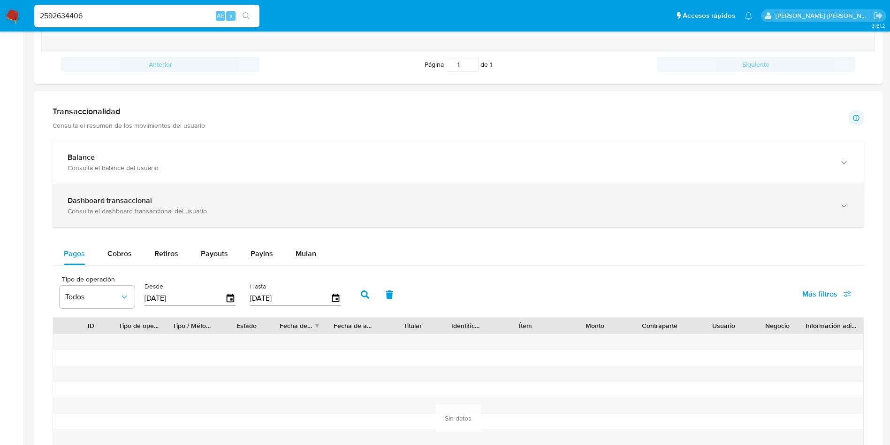
click at [256, 207] on div "Consulta el dashboard transaccional del usuario" at bounding box center [449, 211] width 763 height 8
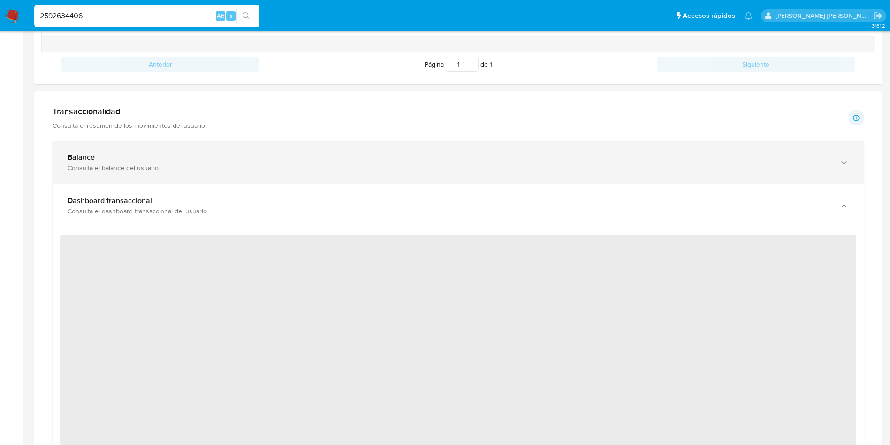
click at [271, 167] on div "Consulta el balance del usuario" at bounding box center [449, 167] width 763 height 8
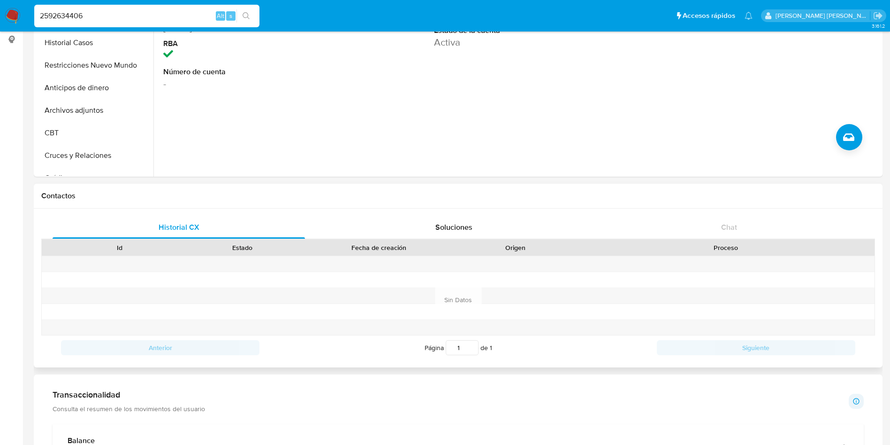
scroll to position [0, 0]
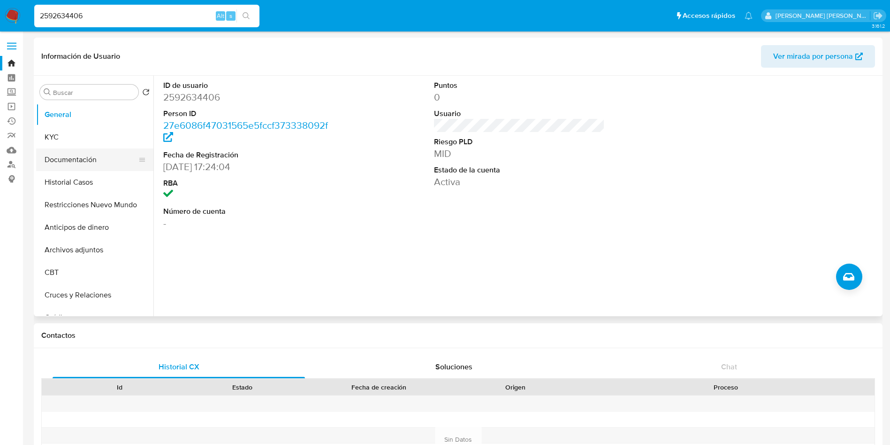
click at [73, 159] on button "Documentación" at bounding box center [91, 159] width 110 height 23
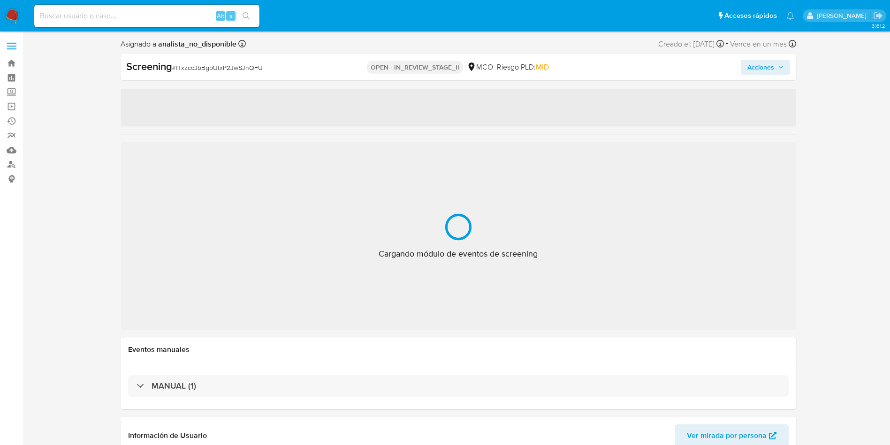
select select "10"
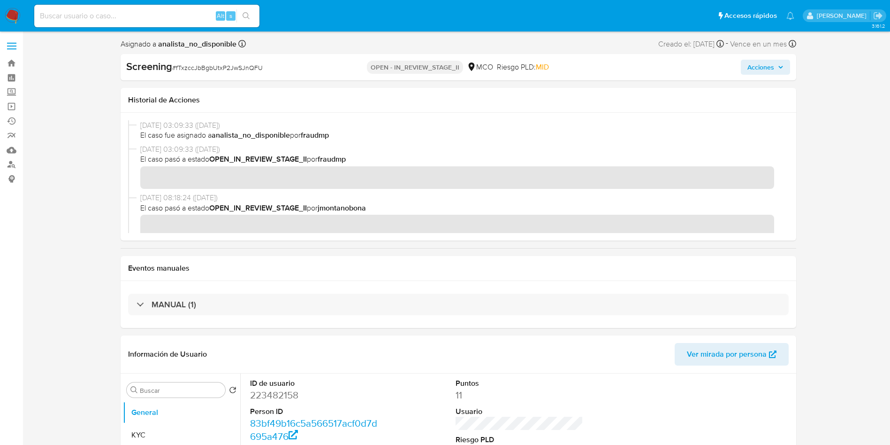
click at [769, 63] on span "Acciones" at bounding box center [761, 67] width 27 height 15
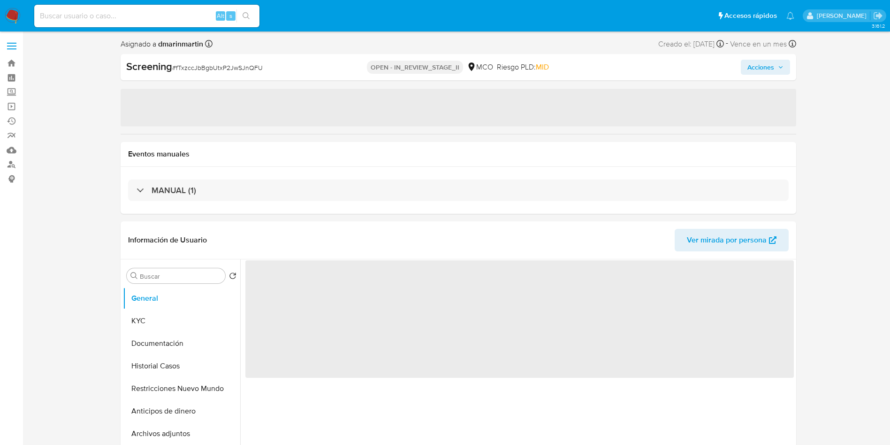
select select "10"
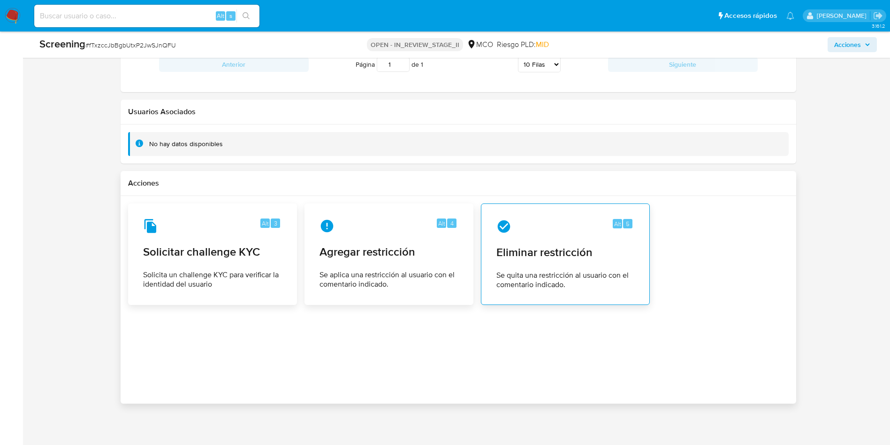
scroll to position [1187, 0]
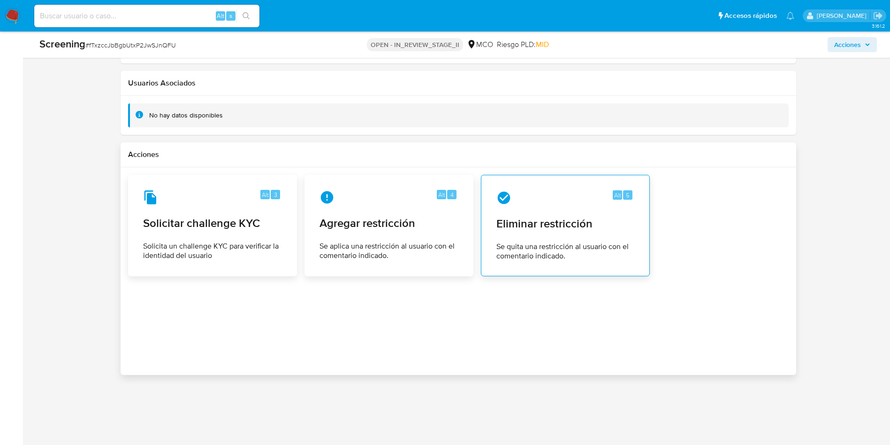
click at [533, 243] on span "Se quita una restricción al usuario con el comentario indicado." at bounding box center [566, 251] width 138 height 19
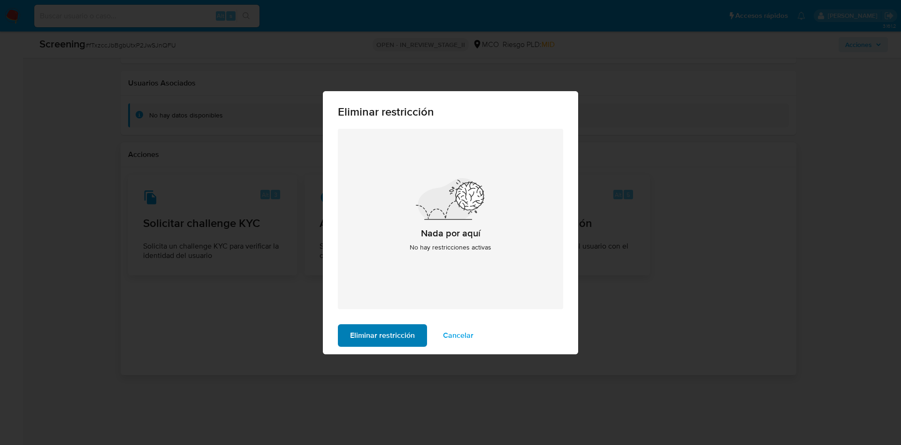
click at [375, 328] on span "Eliminar restricción" at bounding box center [382, 335] width 65 height 21
click at [448, 330] on span "Cancelar" at bounding box center [458, 335] width 31 height 21
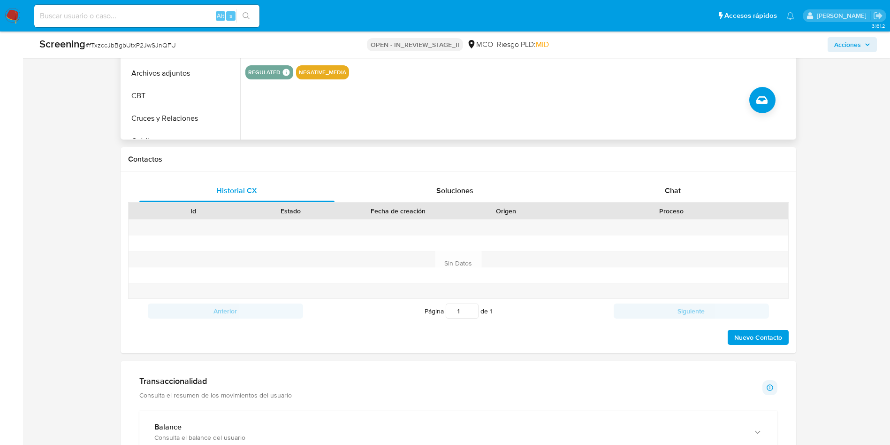
scroll to position [272, 0]
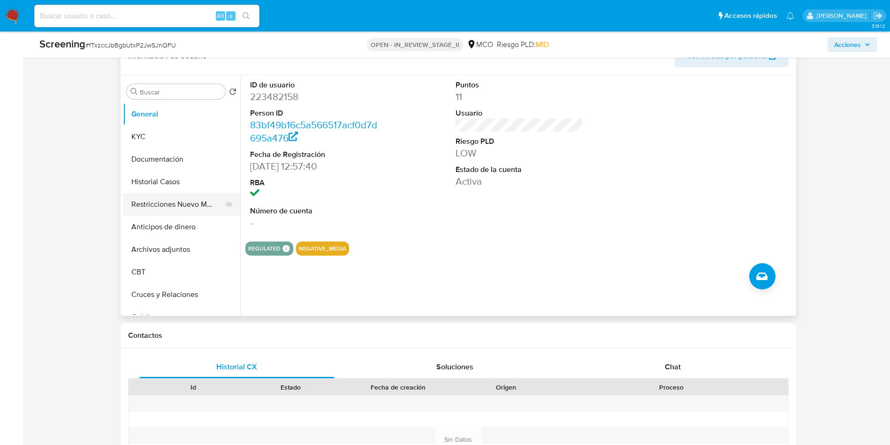
click at [159, 212] on button "Restricciones Nuevo Mundo" at bounding box center [178, 204] width 110 height 23
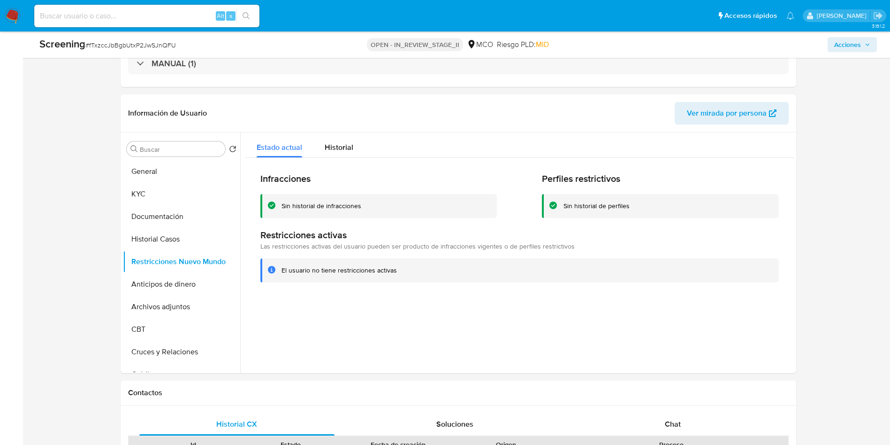
scroll to position [0, 0]
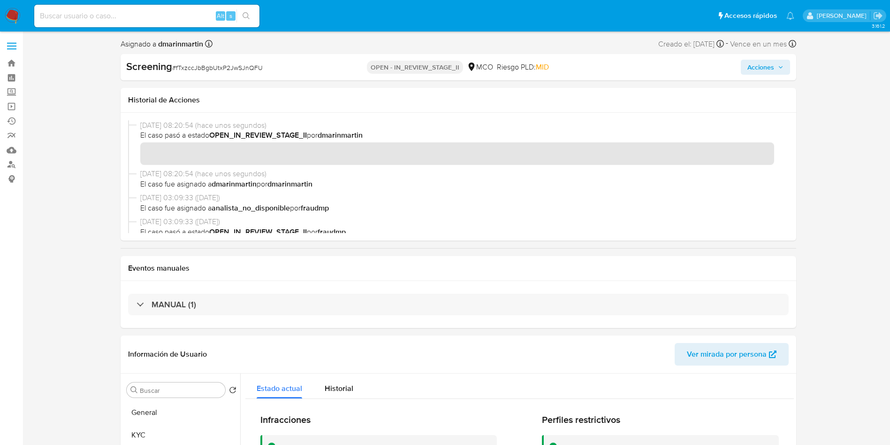
click at [765, 71] on span "Acciones" at bounding box center [761, 67] width 27 height 15
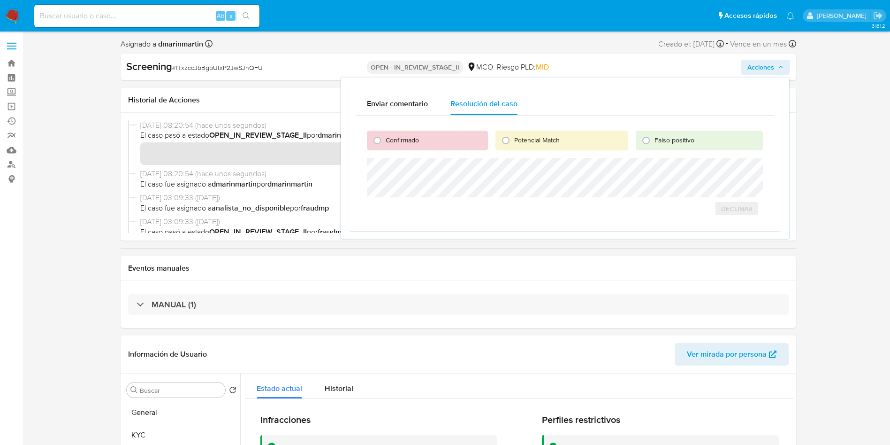
click at [691, 132] on div "Falso positivo" at bounding box center [699, 140] width 127 height 20
click at [669, 143] on span "Falso positivo" at bounding box center [675, 139] width 40 height 9
click at [654, 143] on input "Falso positivo" at bounding box center [646, 140] width 15 height 15
radio input "true"
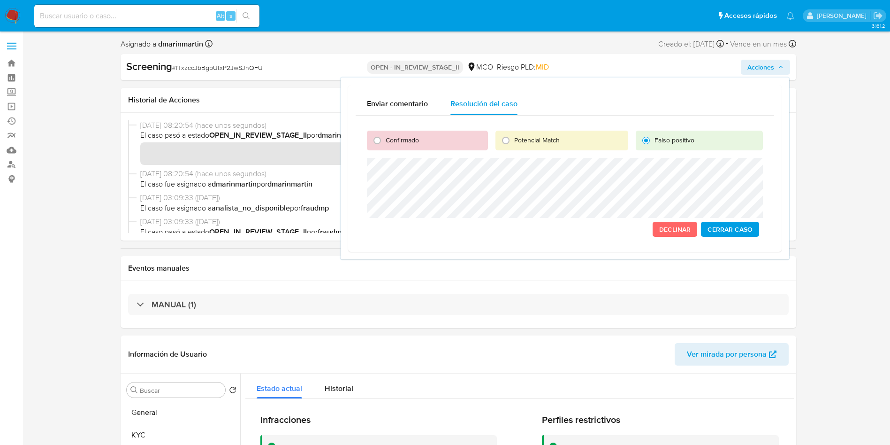
click at [734, 225] on span "Cerrar Caso" at bounding box center [730, 228] width 45 height 13
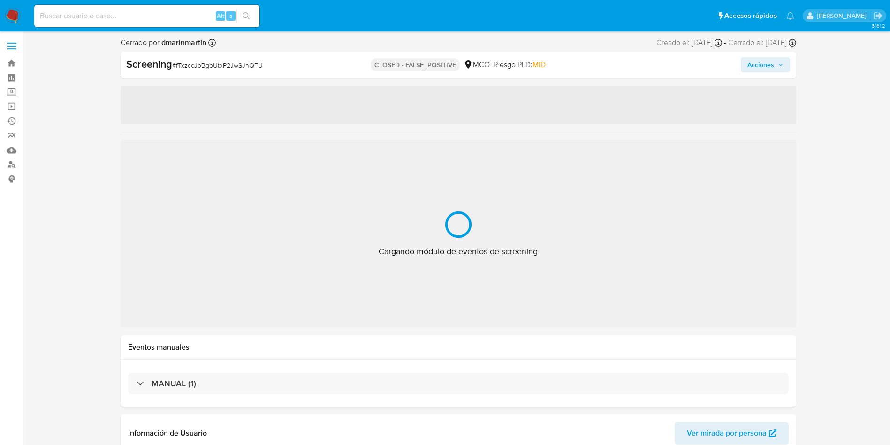
select select "10"
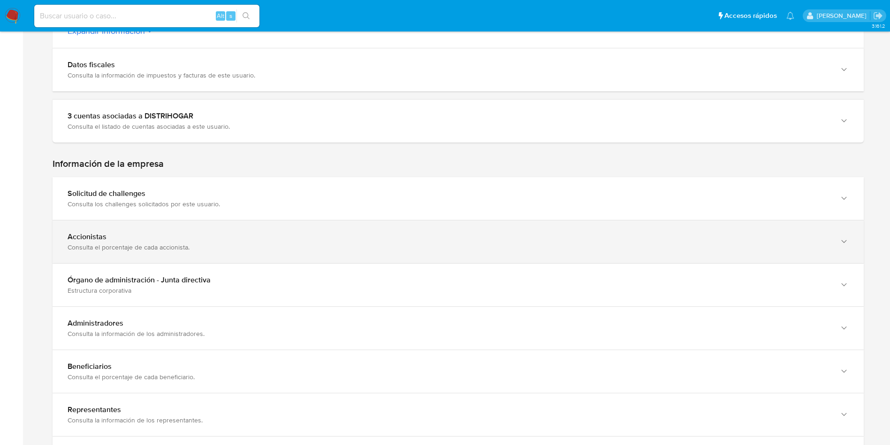
scroll to position [433, 0]
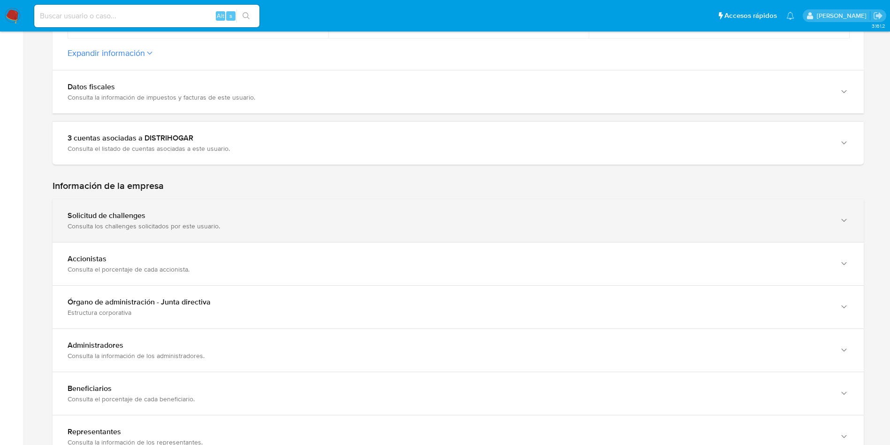
click at [132, 236] on div "Solicitud de challenges Consulta los challenges solicitados por este usuario." at bounding box center [459, 220] width 812 height 43
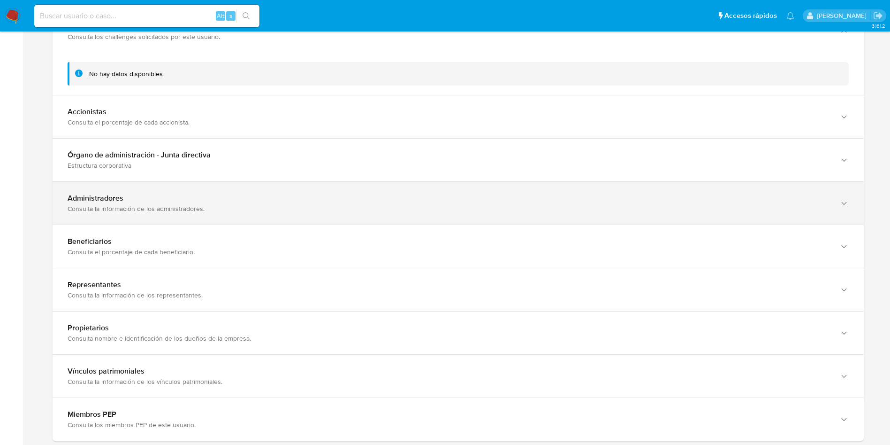
scroll to position [644, 0]
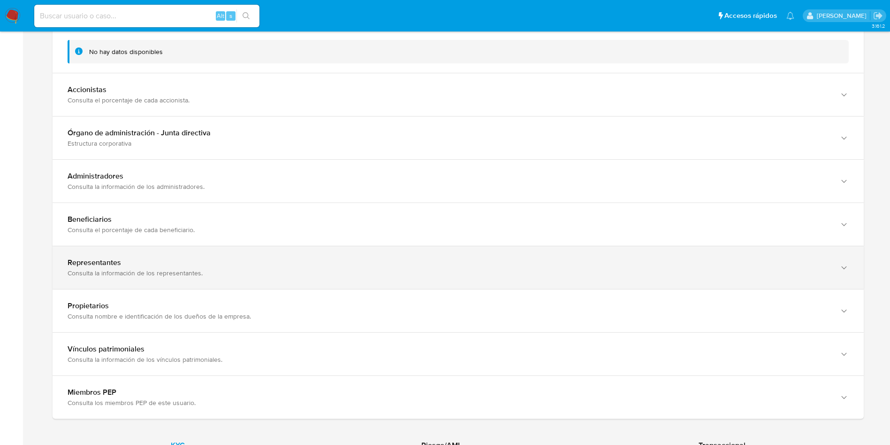
click at [195, 255] on div "Representantes Consulta la información de los representantes." at bounding box center [459, 267] width 812 height 43
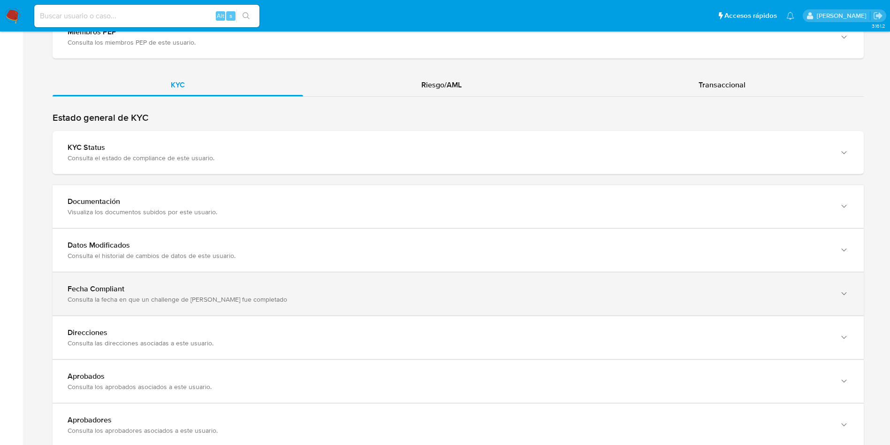
scroll to position [1066, 0]
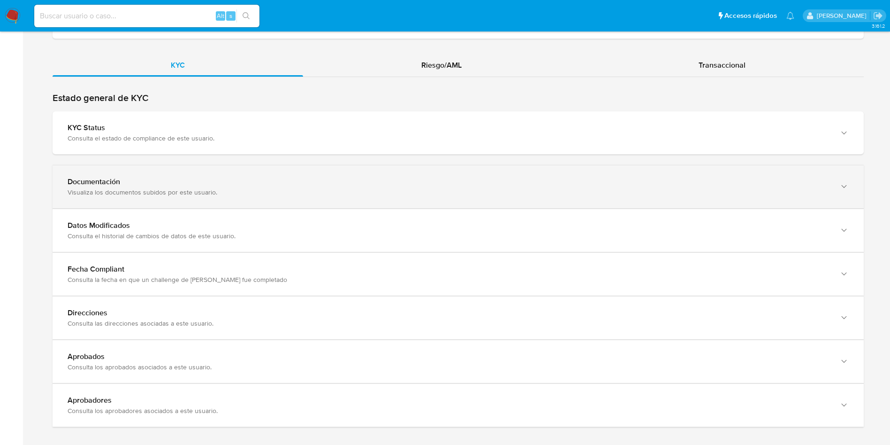
click at [198, 202] on div "Documentación Visualiza los documentos subidos por este usuario." at bounding box center [459, 186] width 812 height 43
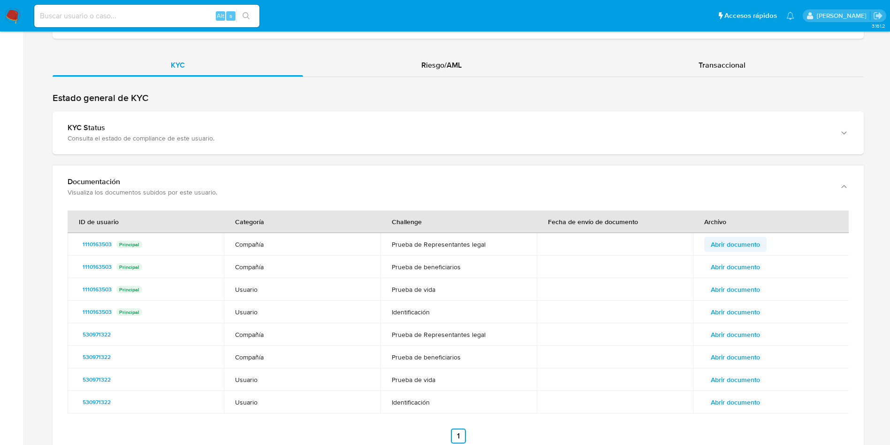
click at [727, 246] on span "Abrir documento" at bounding box center [735, 244] width 49 height 13
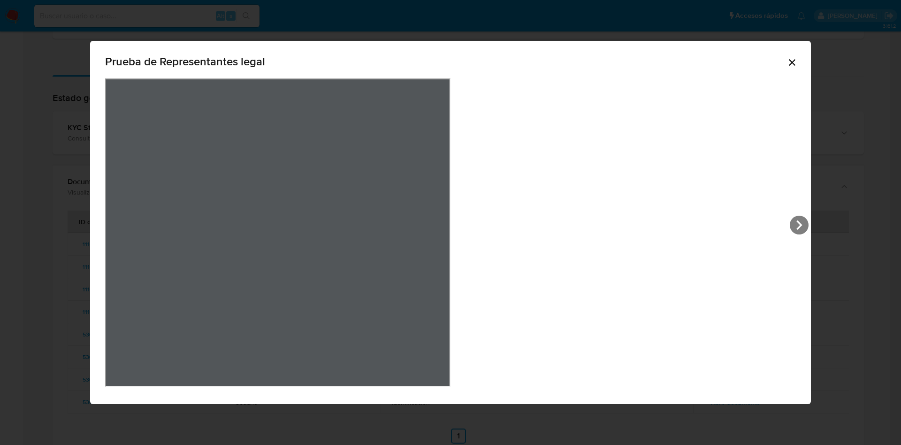
drag, startPoint x: 616, startPoint y: 61, endPoint x: 614, endPoint y: 56, distance: 5.1
click at [787, 60] on icon "Cerrar" at bounding box center [792, 62] width 11 height 11
